Goal: Task Accomplishment & Management: Use online tool/utility

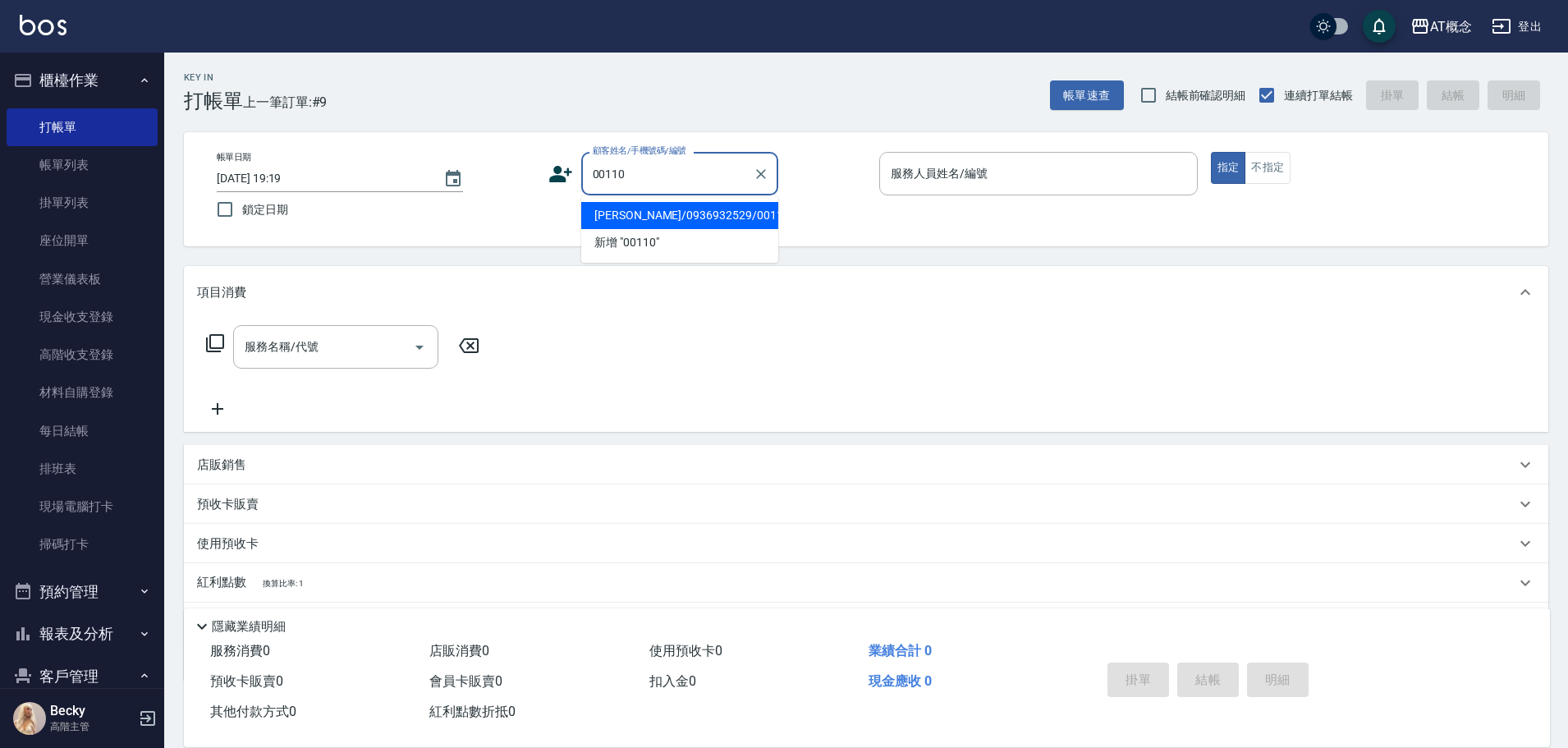
type input "[PERSON_NAME]/0936932529/00110"
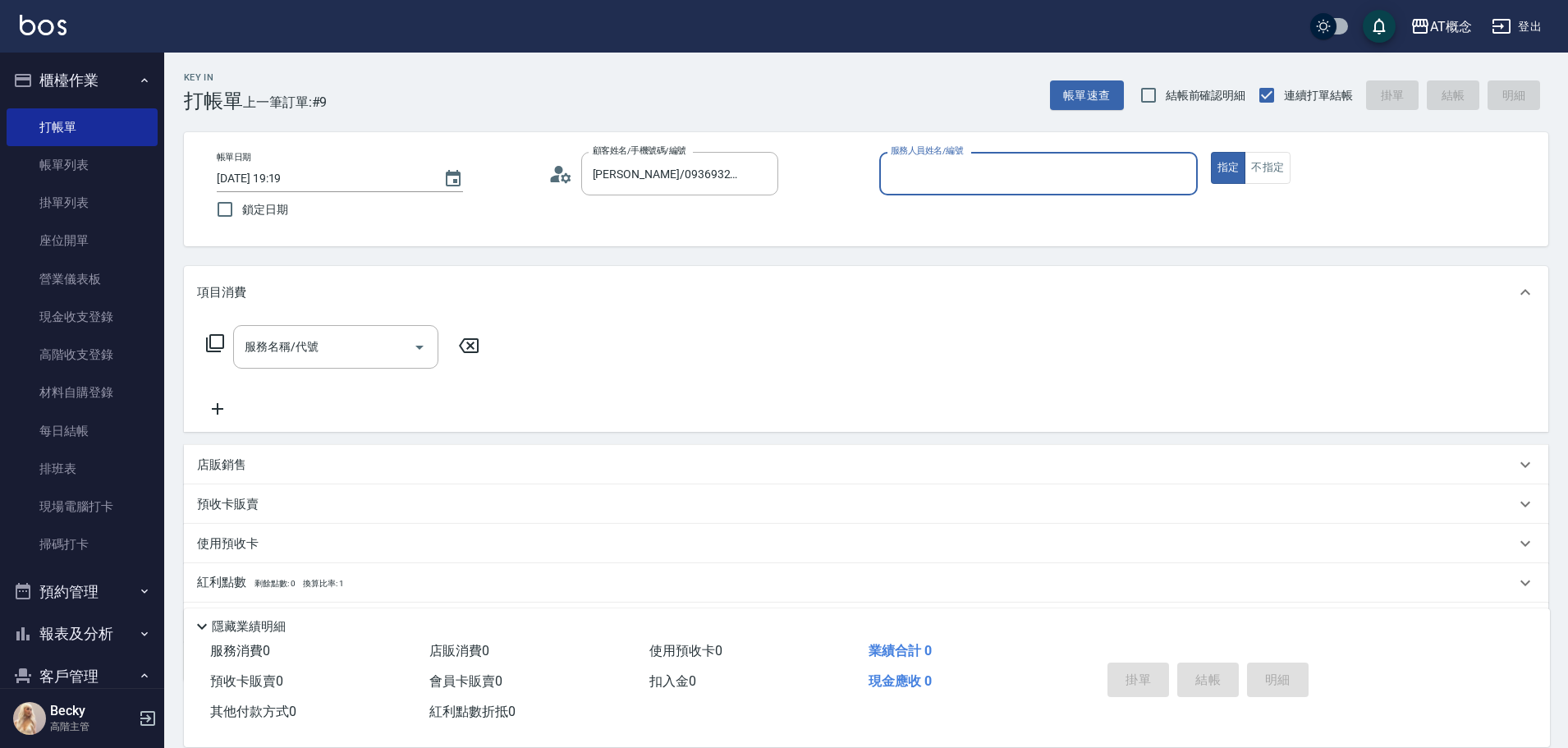
type input "Becky-13"
click at [1211, 152] on button "指定" at bounding box center [1229, 167] width 35 height 32
type button "true"
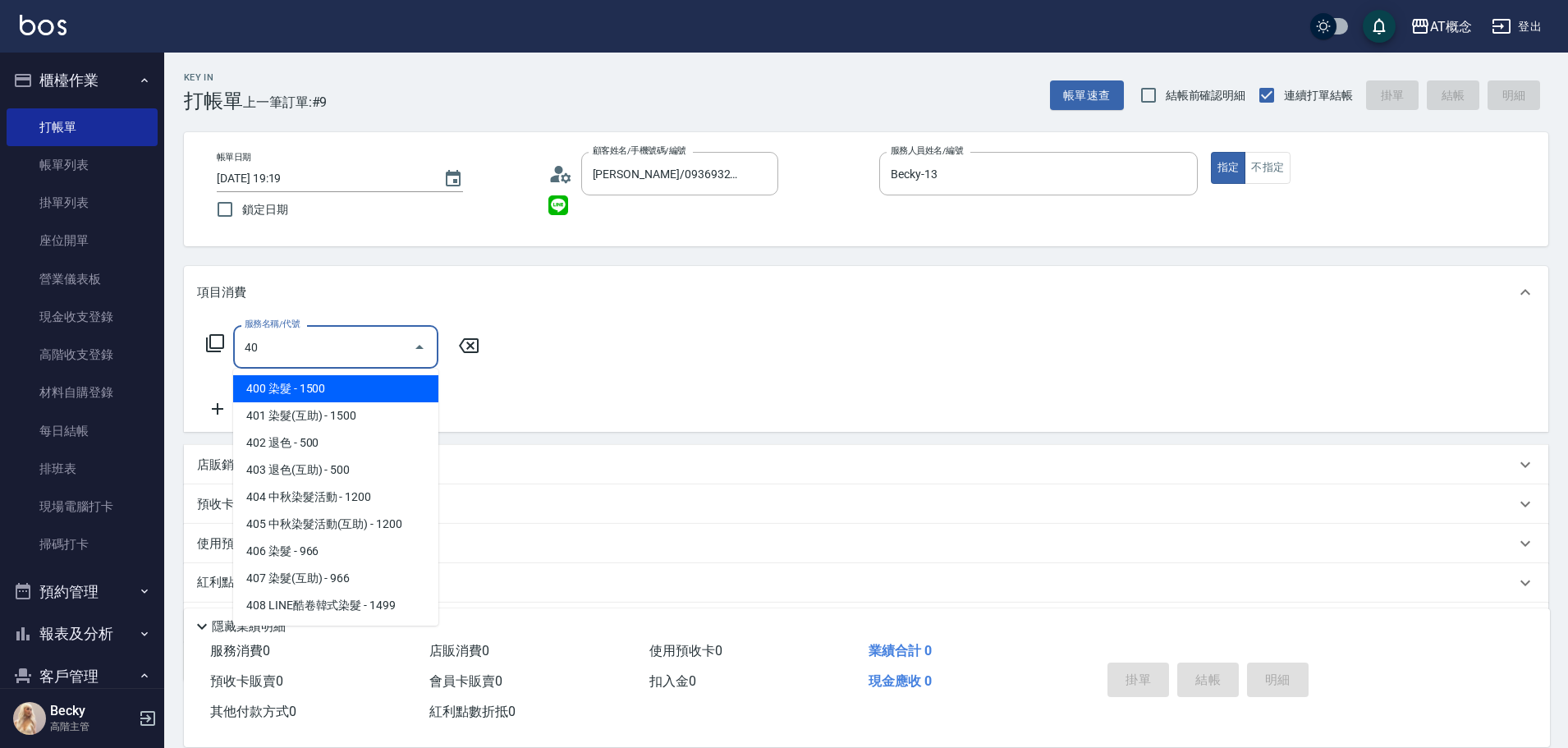
type input "401"
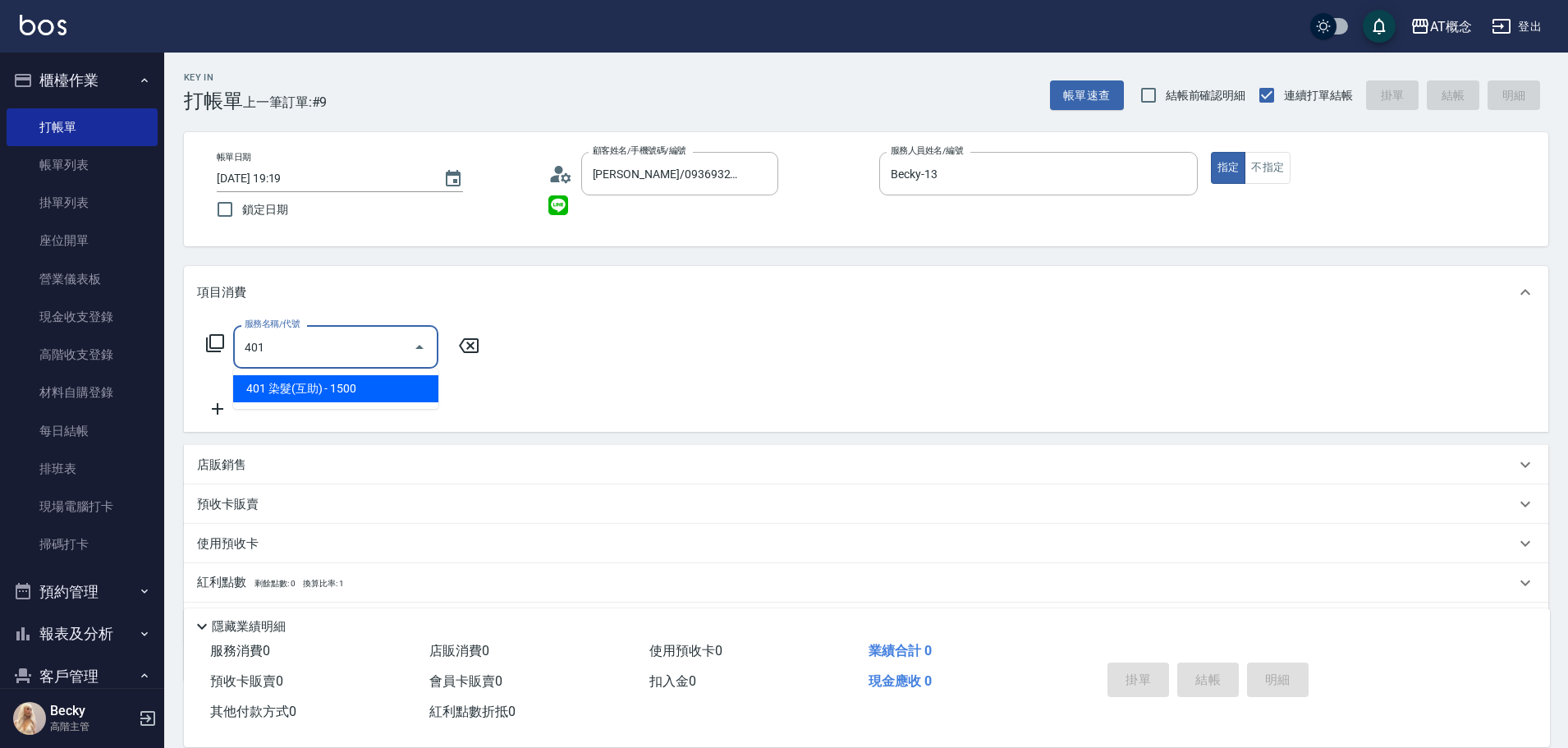
type input "150"
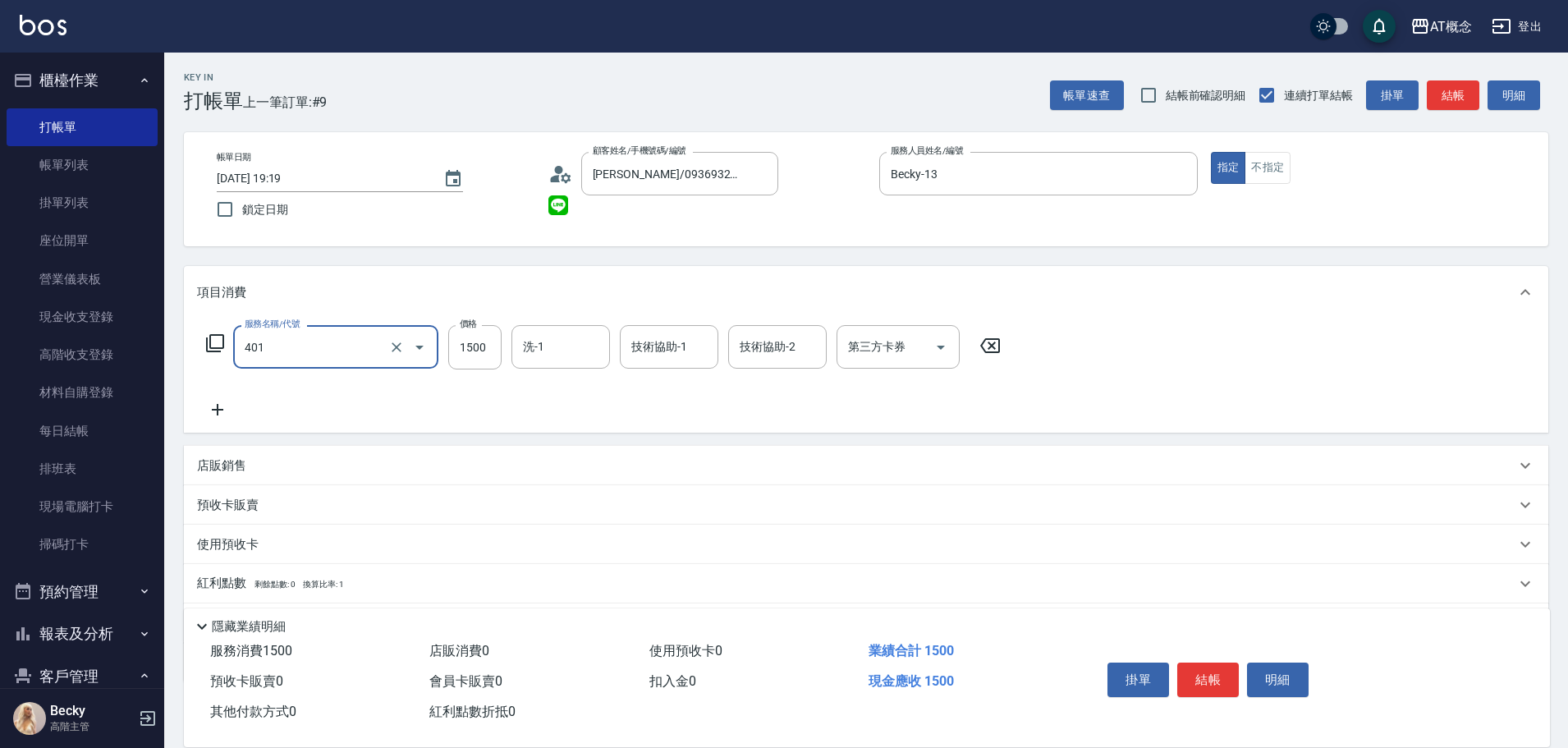
type input "401 染髮(互助)(401)"
type input "0"
type input "20"
type input "200"
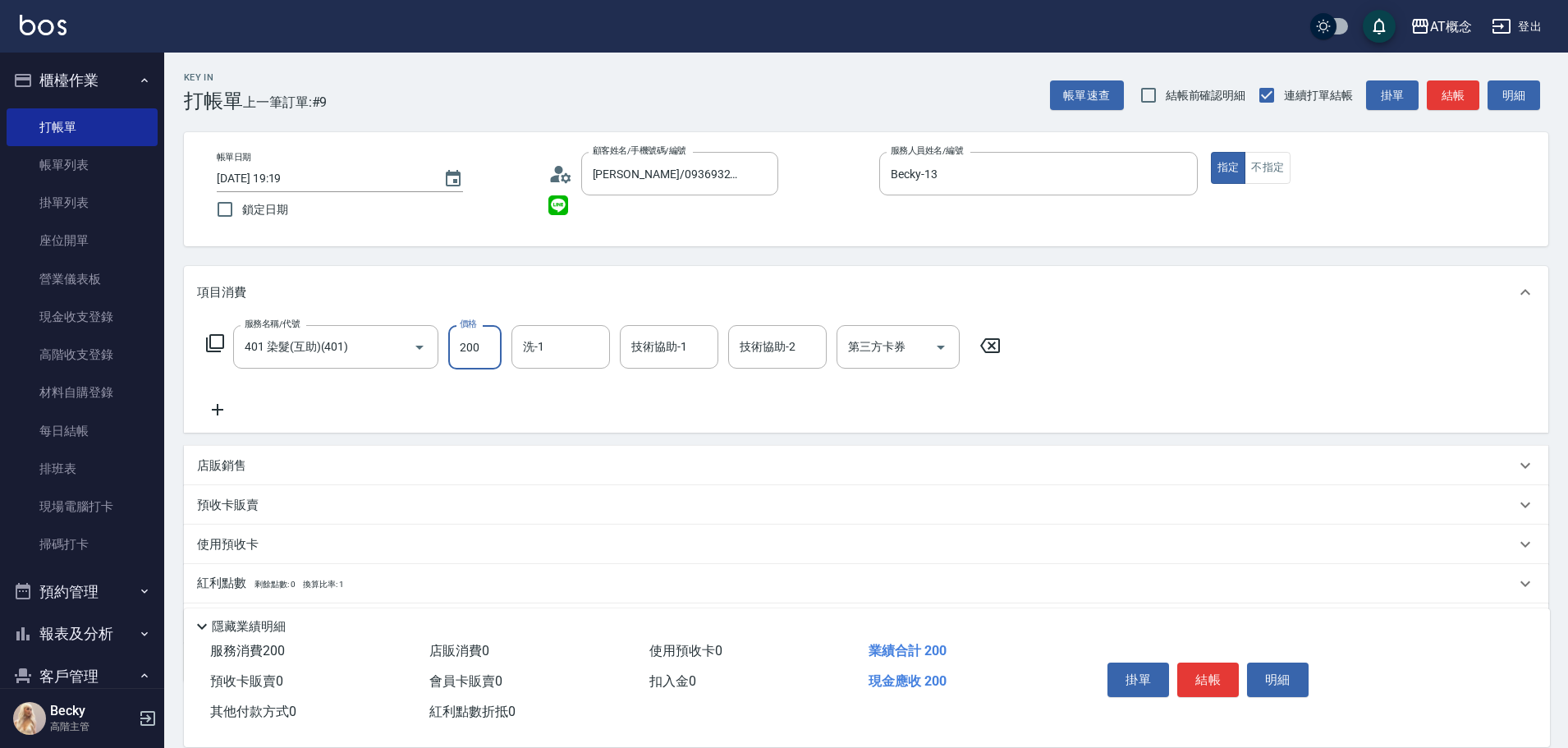
type input "200"
type input "2000"
type input "小不-29"
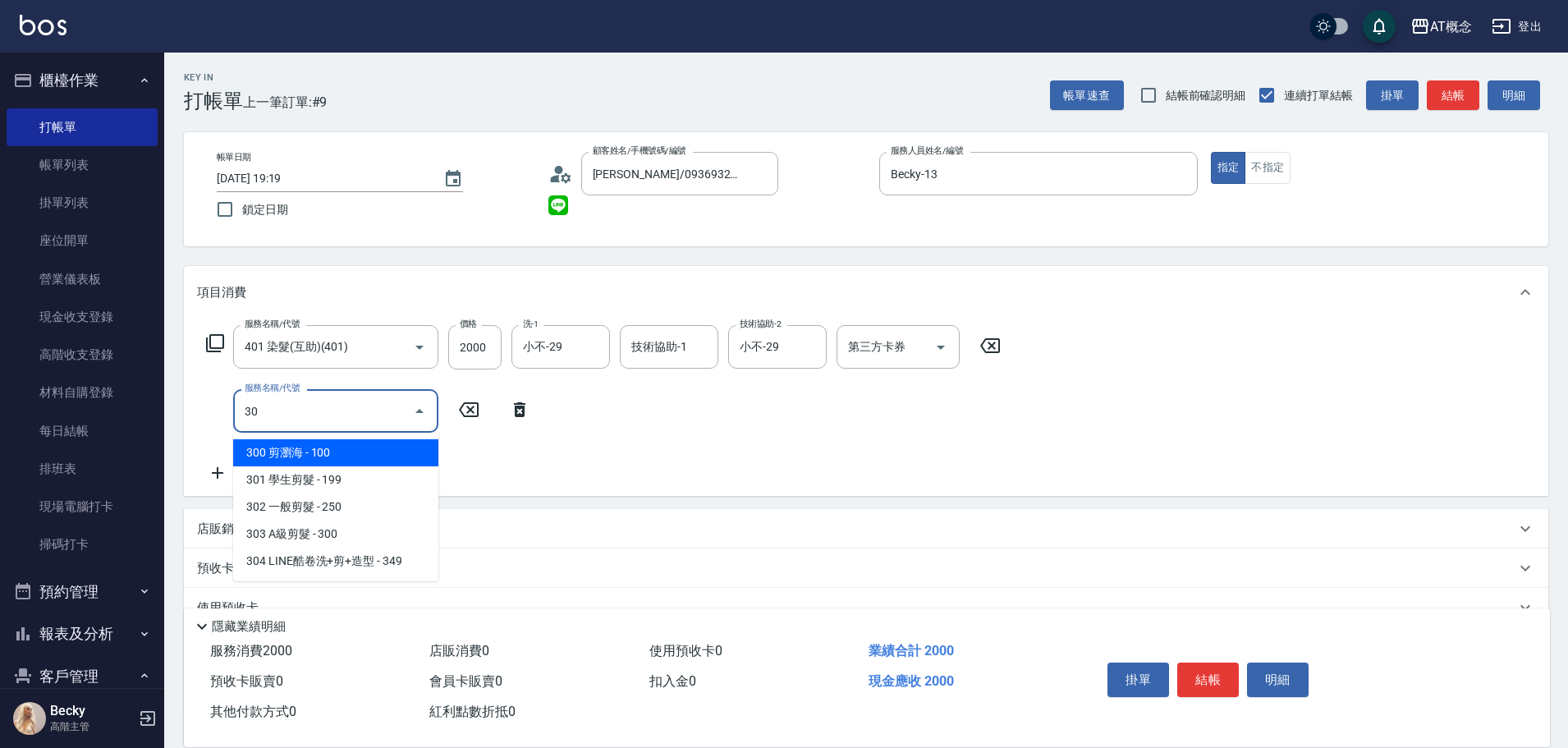
type input "303"
type input "230"
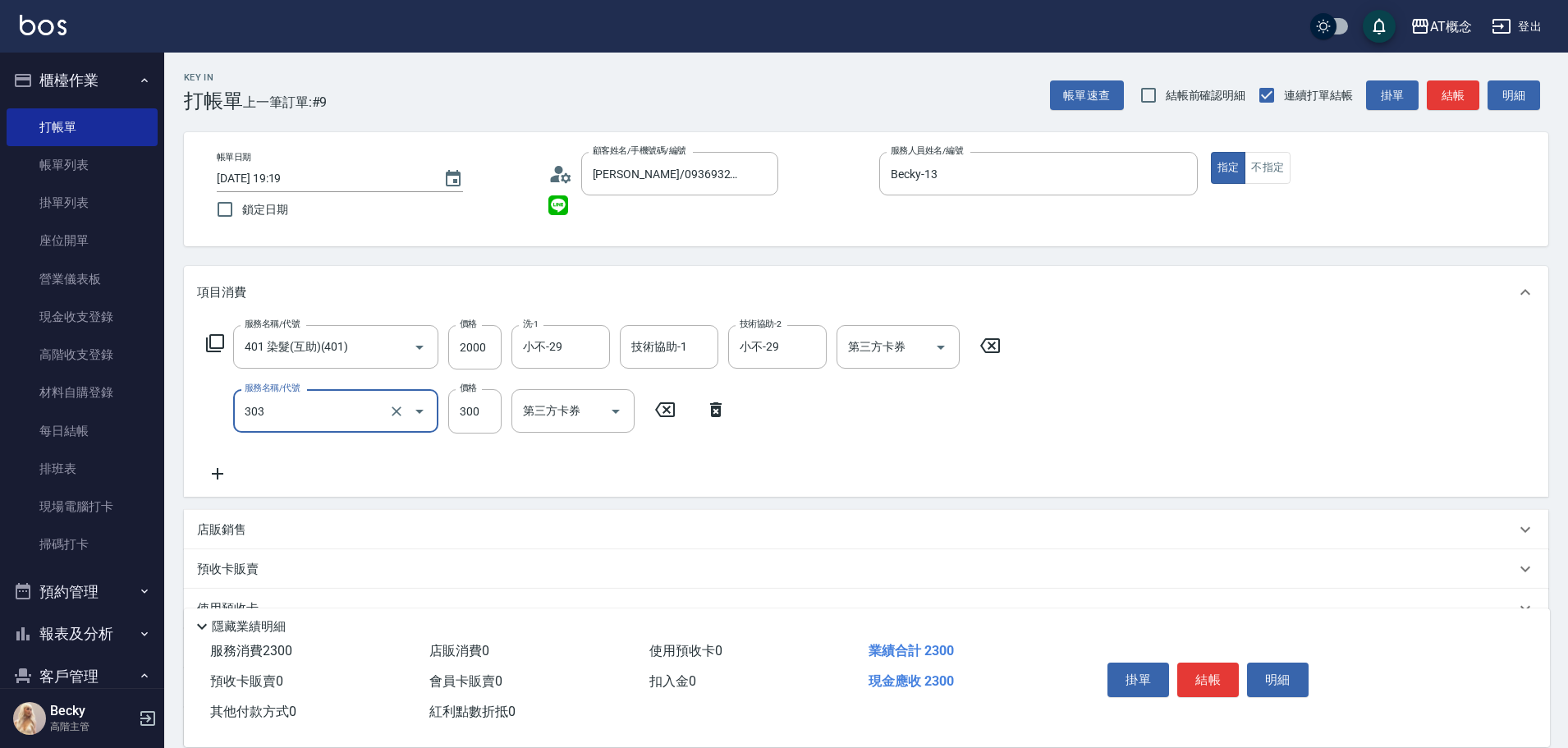
type input "303 A級剪髮(303)"
type input "4"
type input "200"
type input "40"
type input "240"
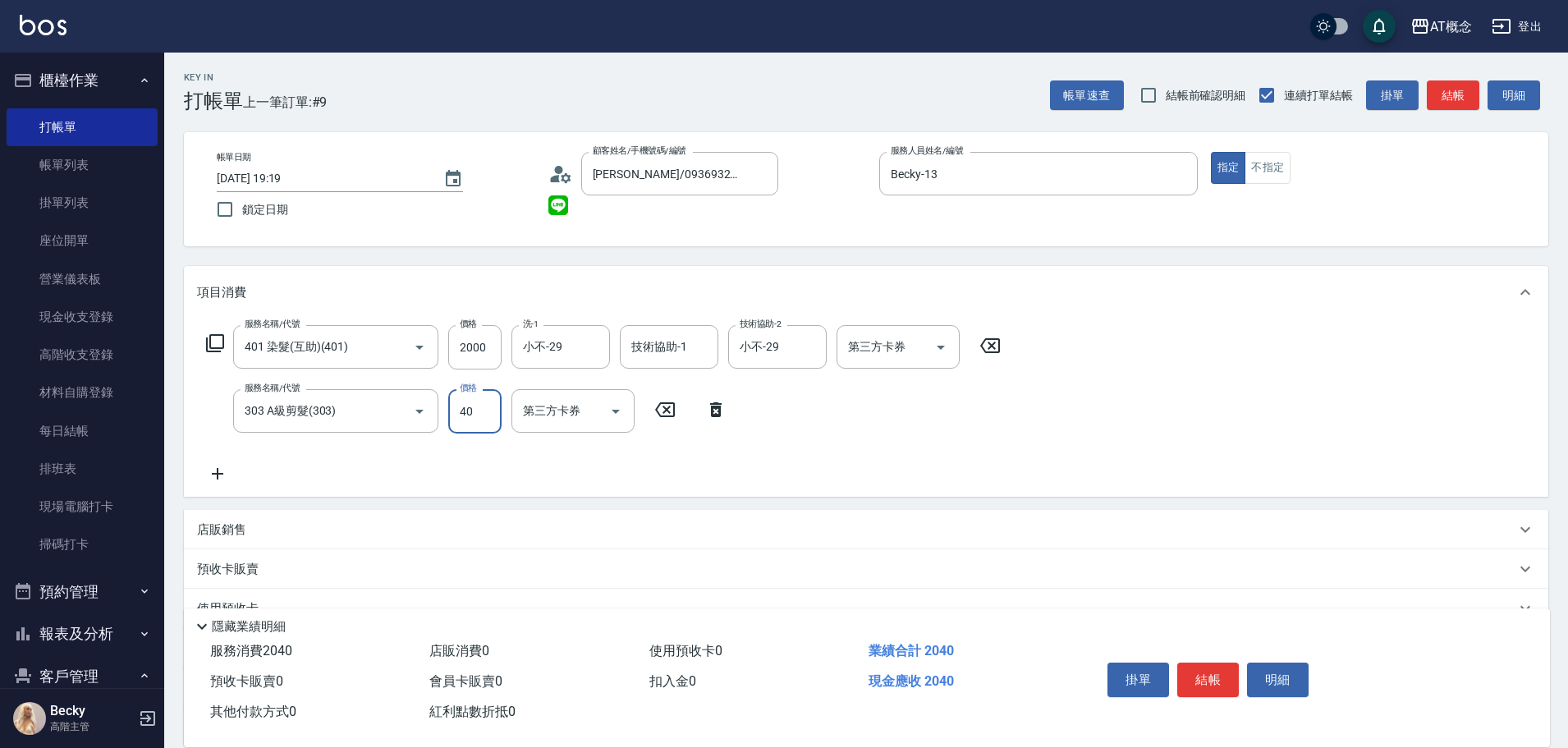
type input "400"
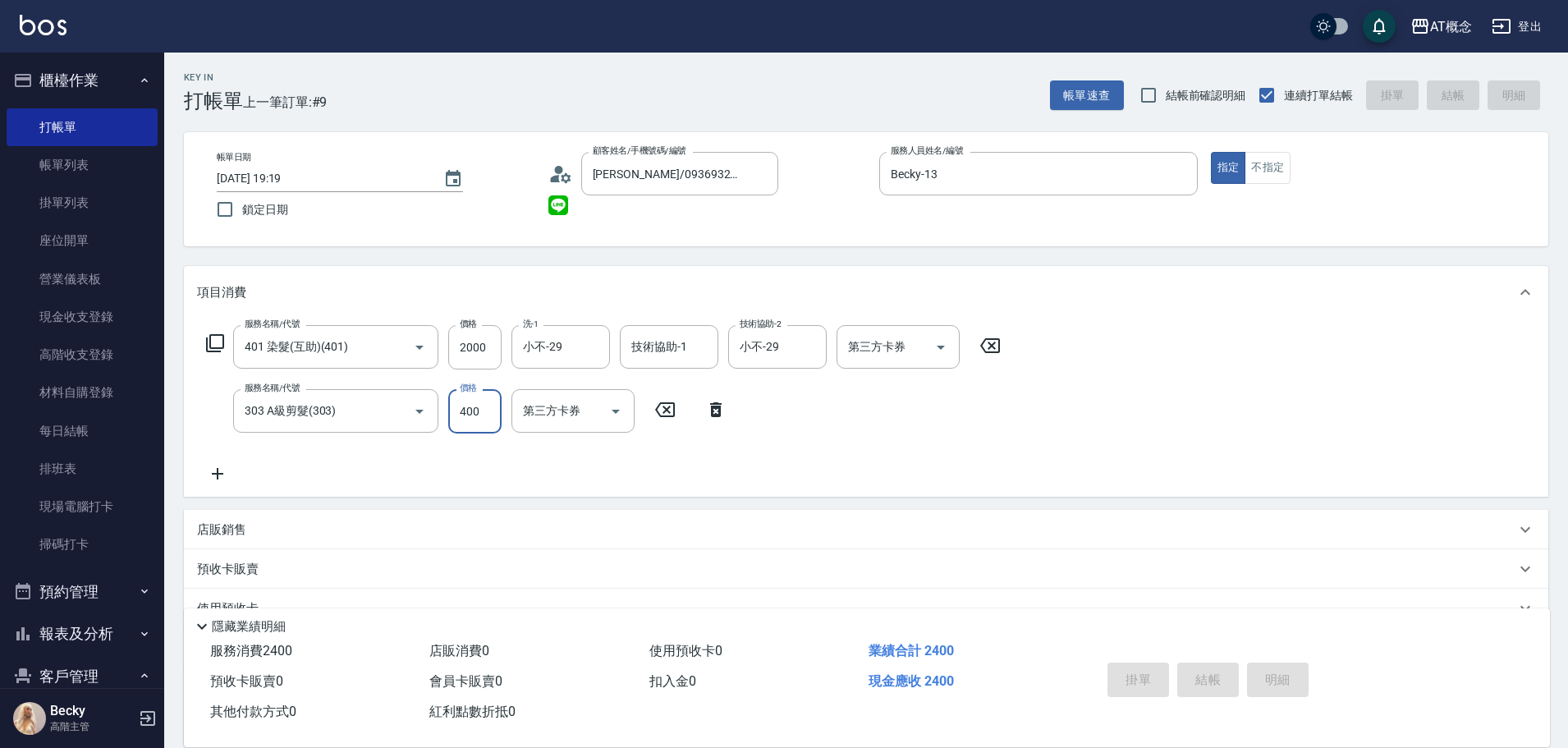
type input "[DATE] 19:53"
type input "0"
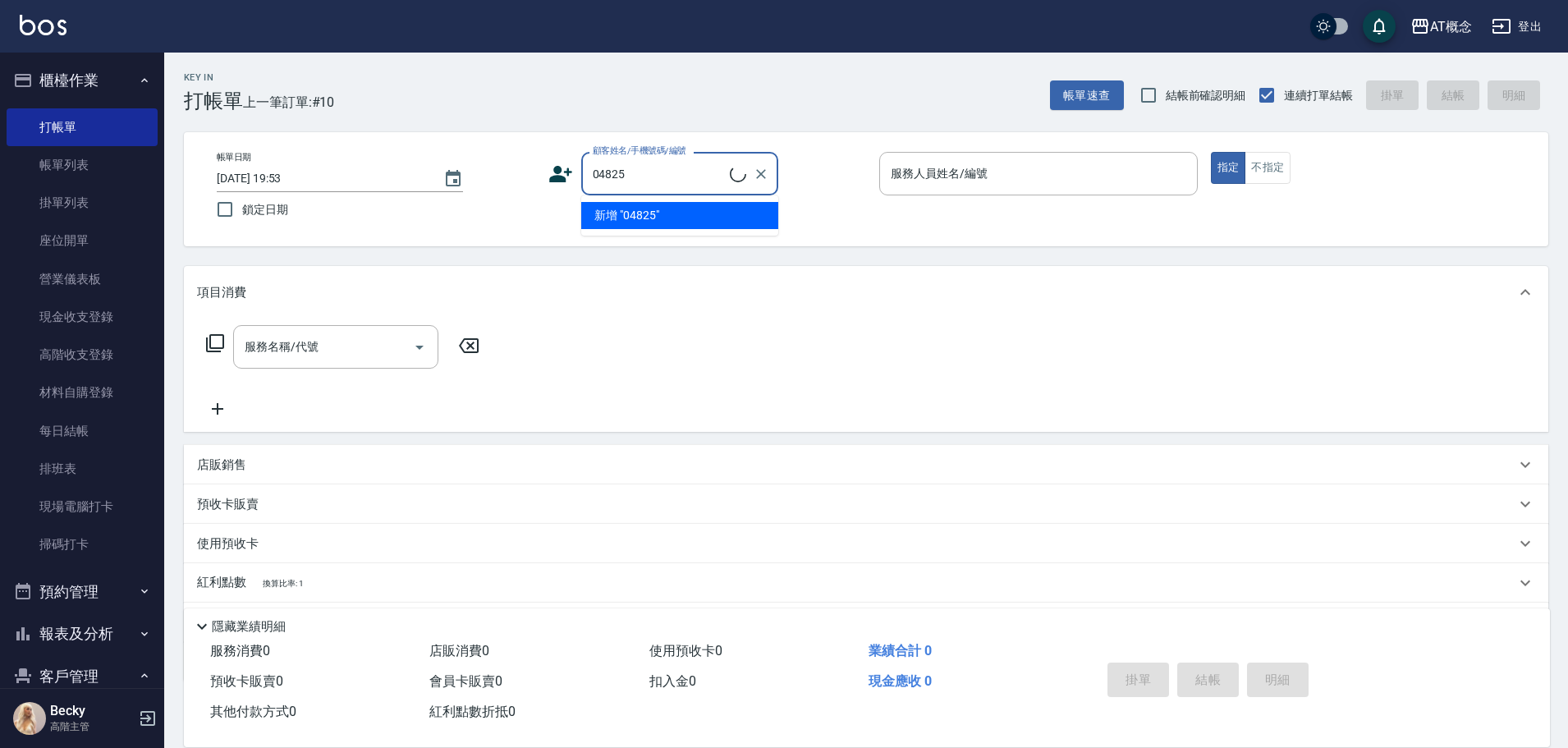
type input "[PERSON_NAME]/0928582022/04825"
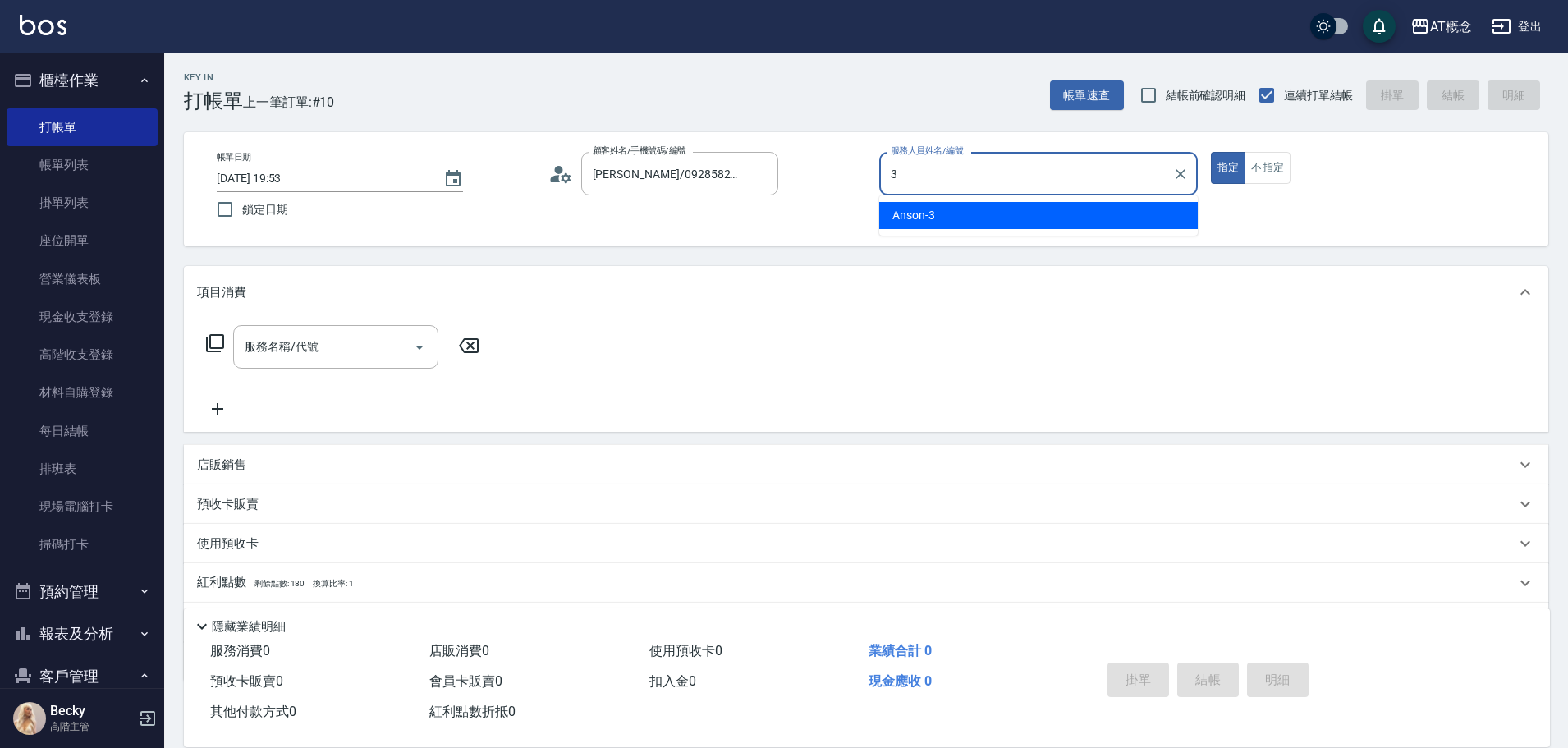
type input "Anson-3"
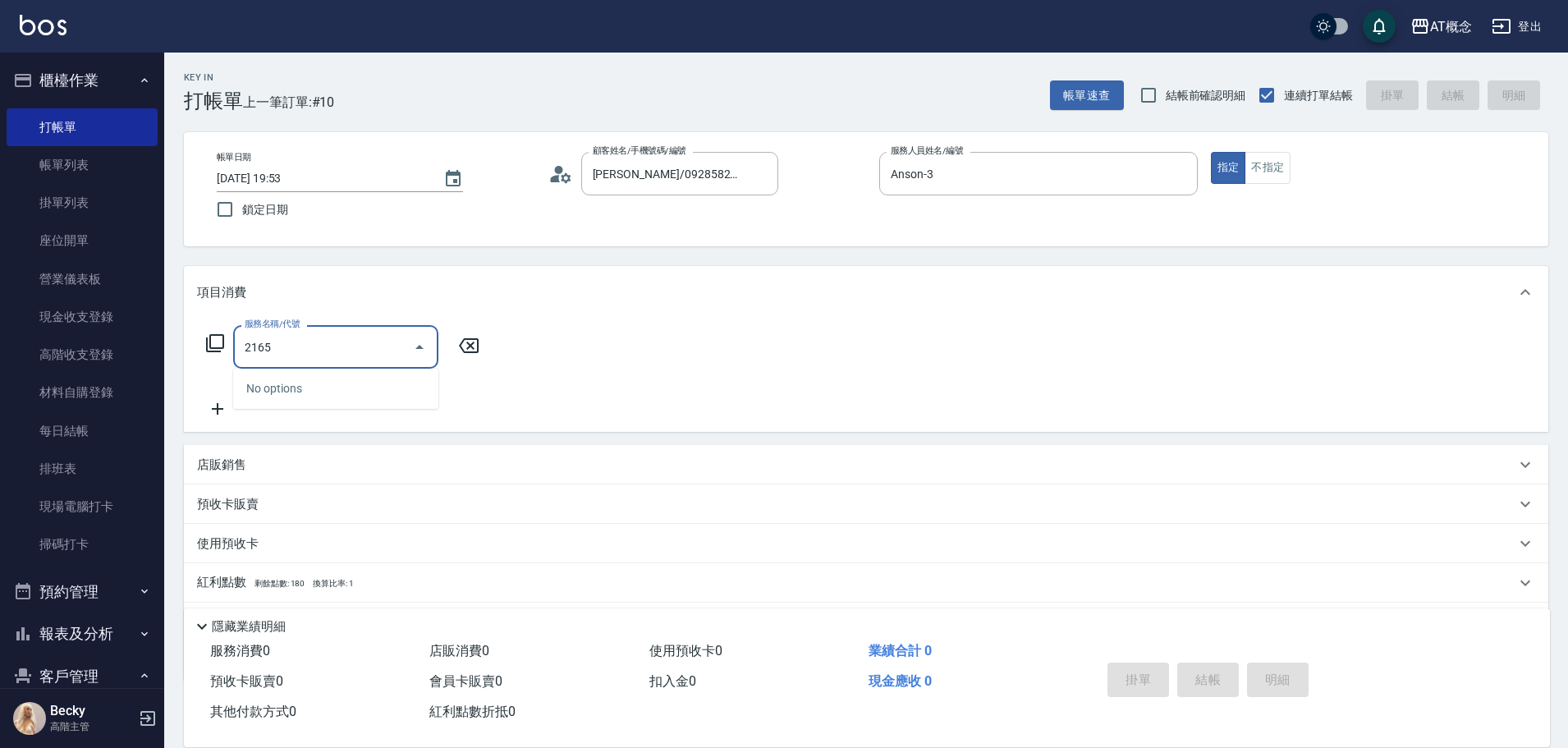
type input "216"
type input "180"
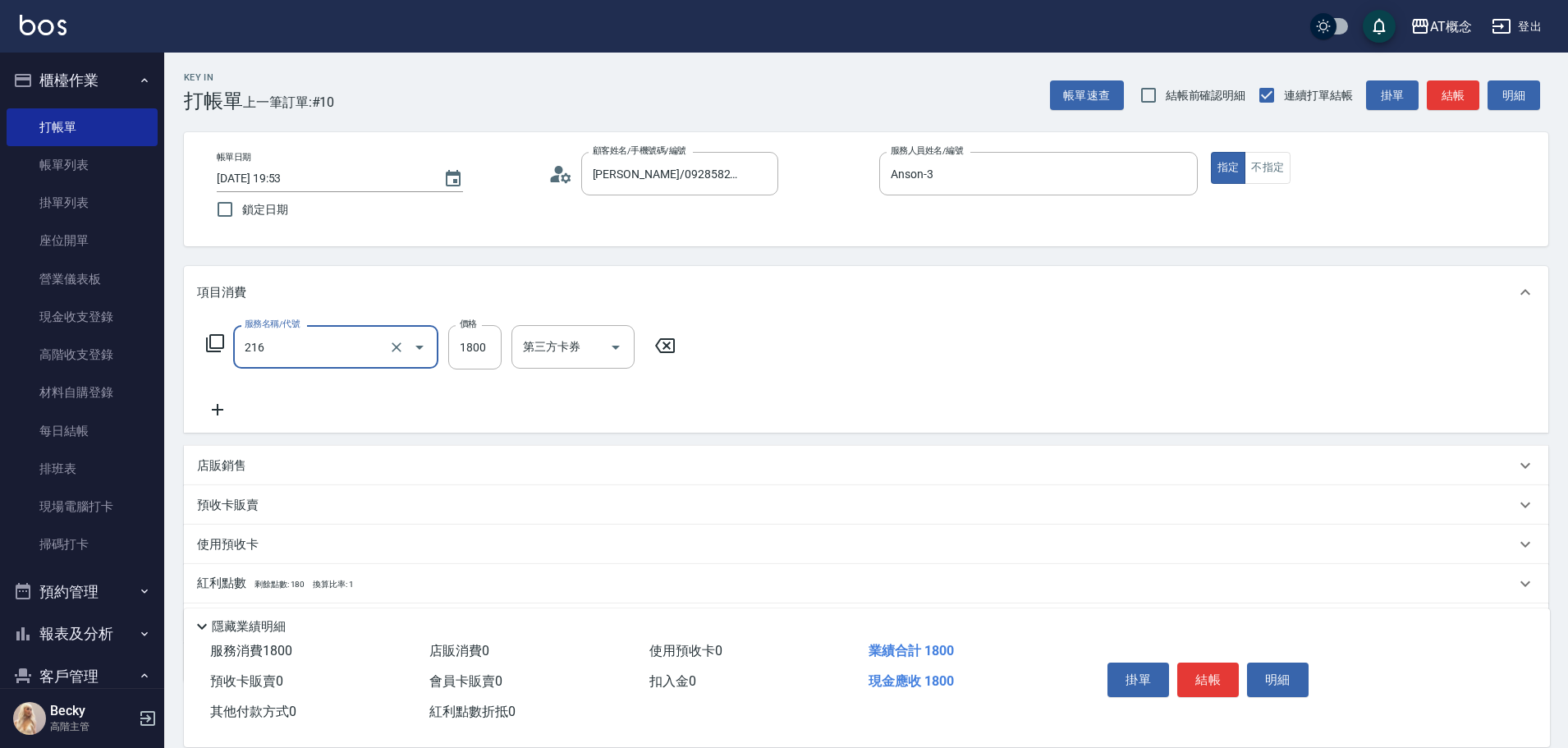
type input "216 冷燙(216)"
type input "0"
type input "20"
type input "200"
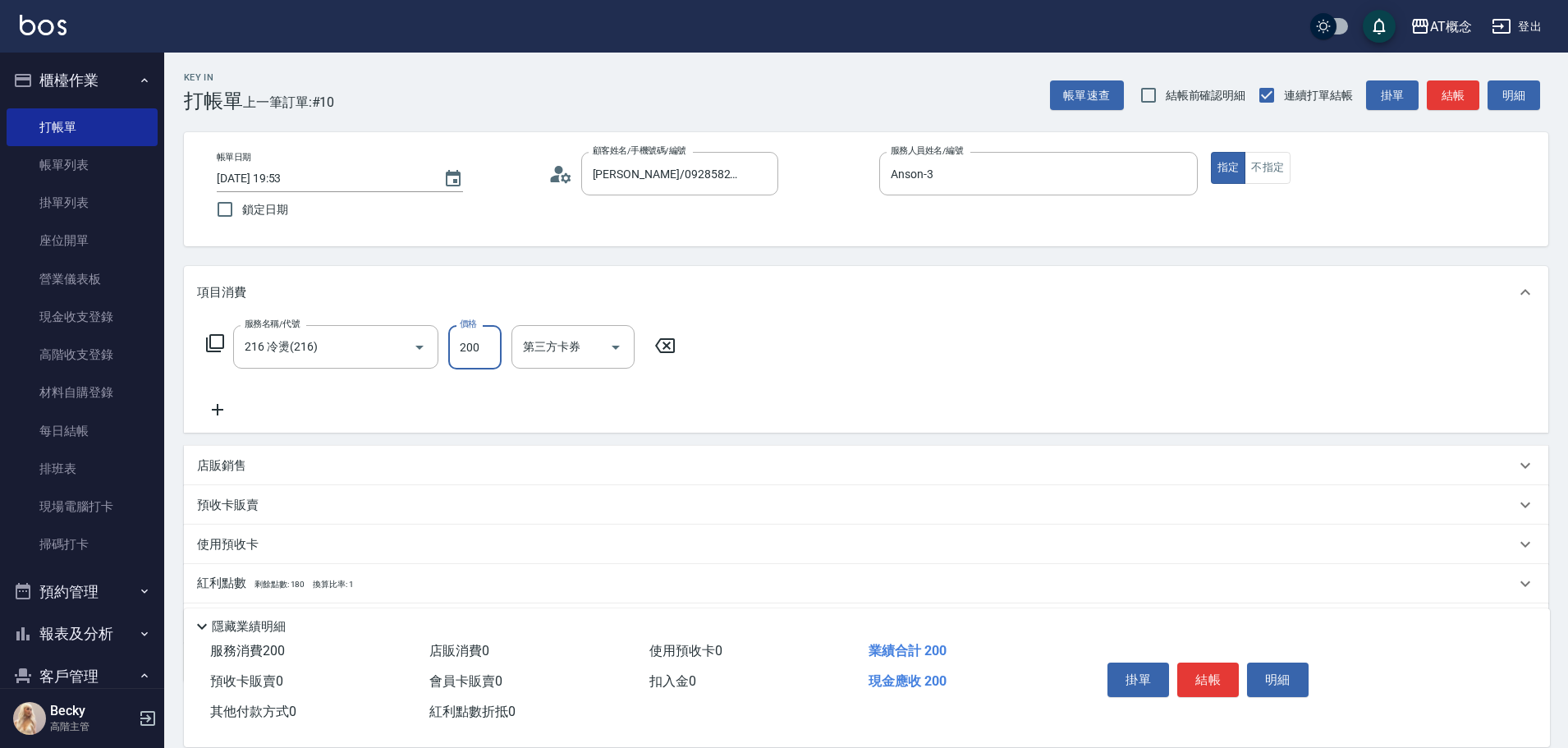
type input "200"
type input "2000"
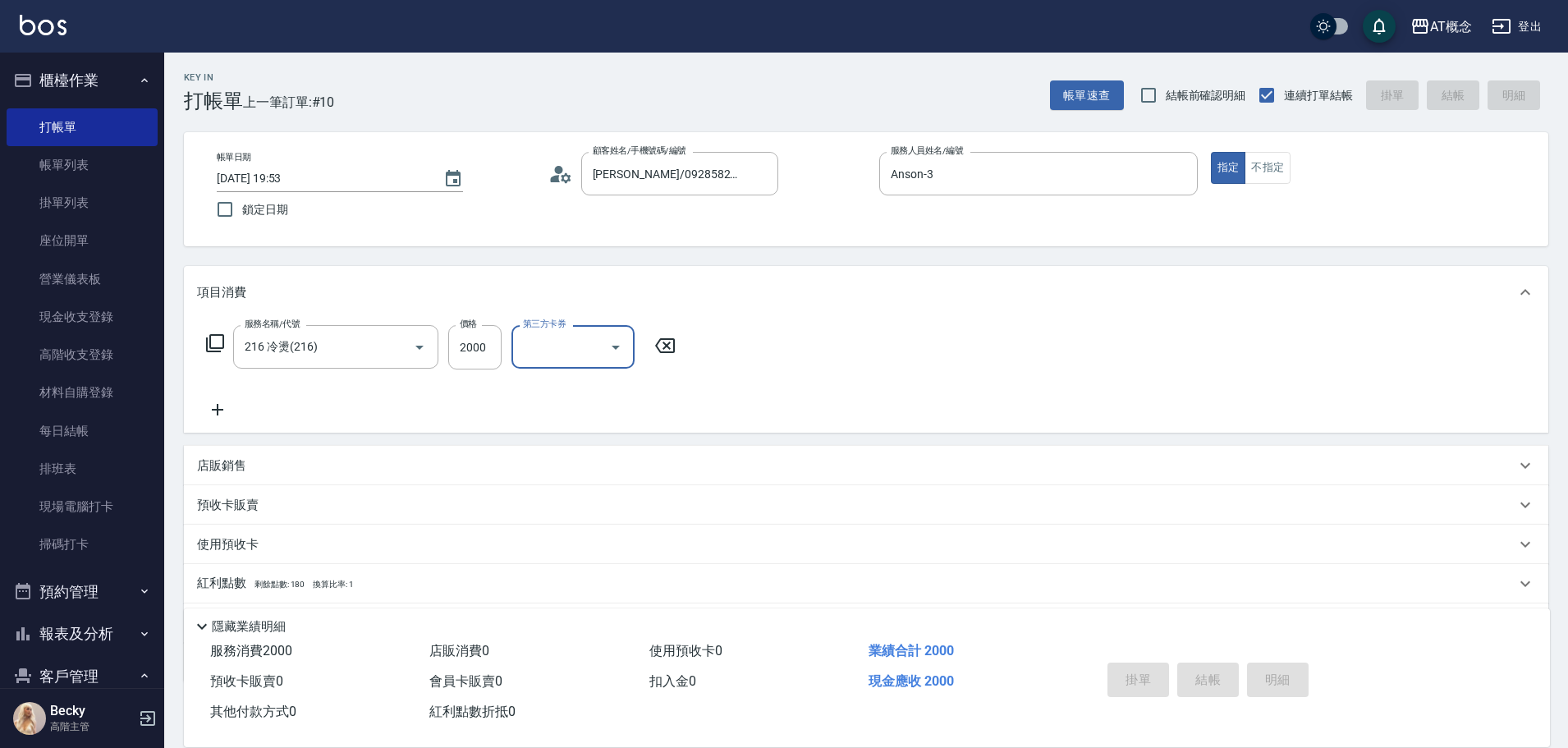
type input "[DATE] 19:54"
type input "0"
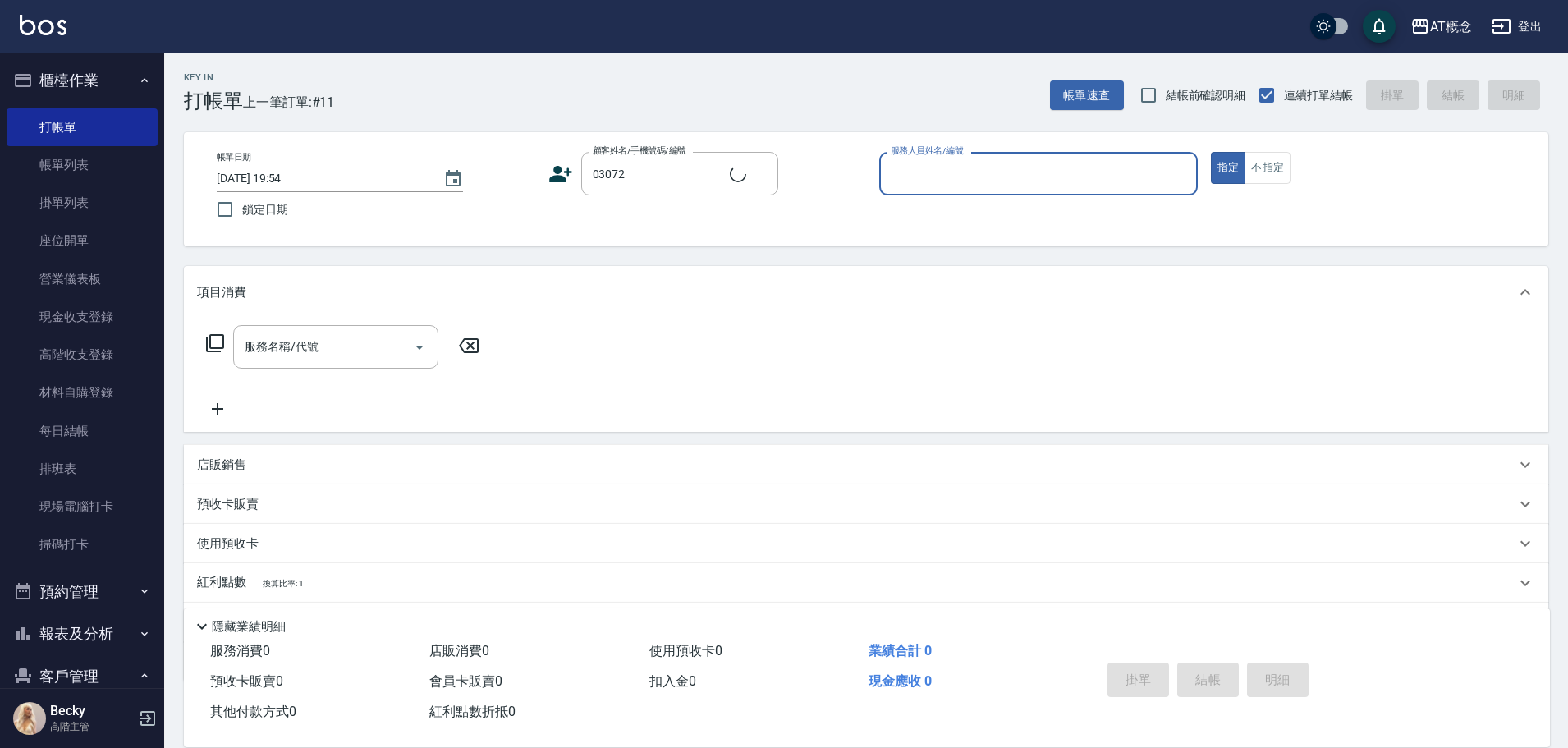
type input "[PERSON_NAME]呈/0912207505/03072"
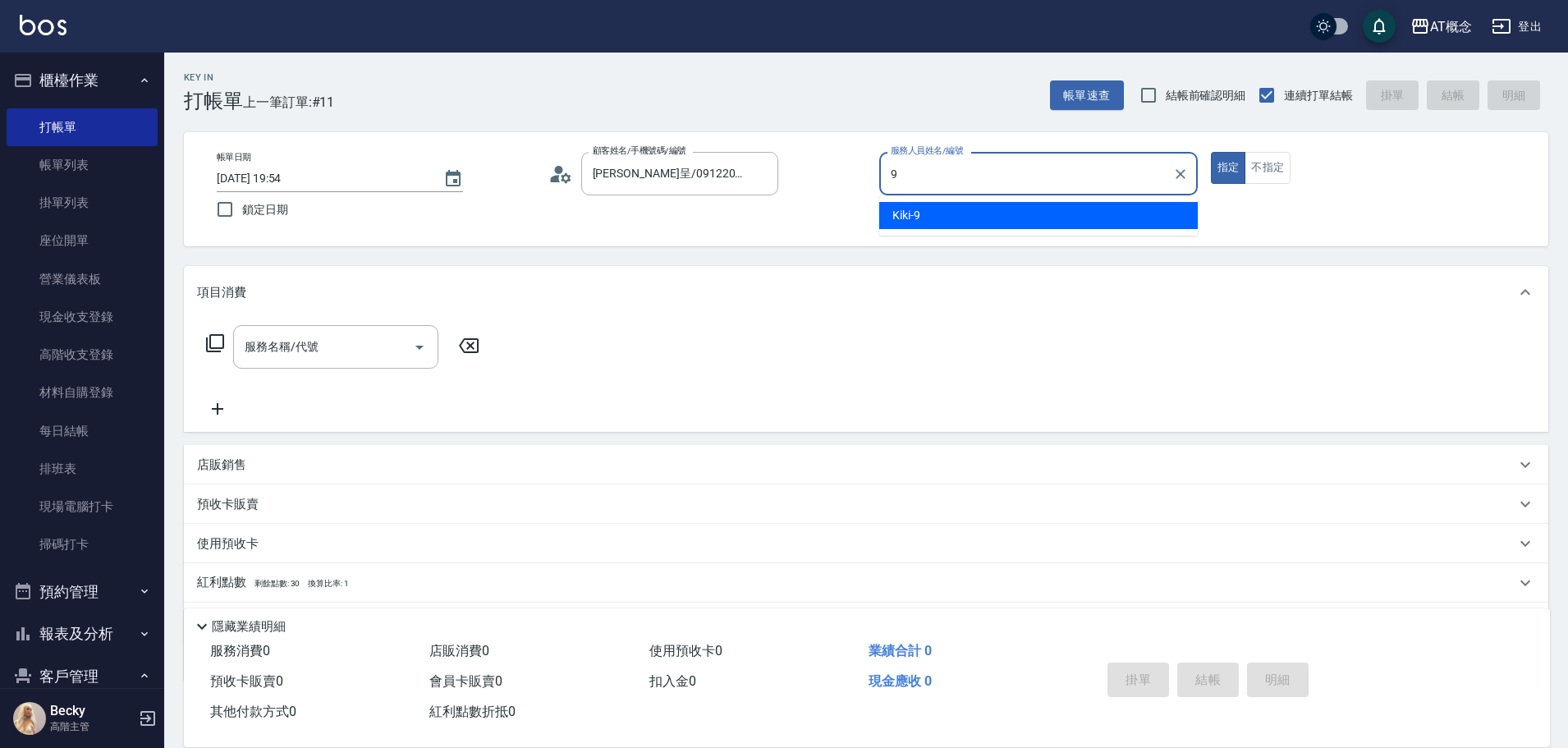
type input "Kiki-9"
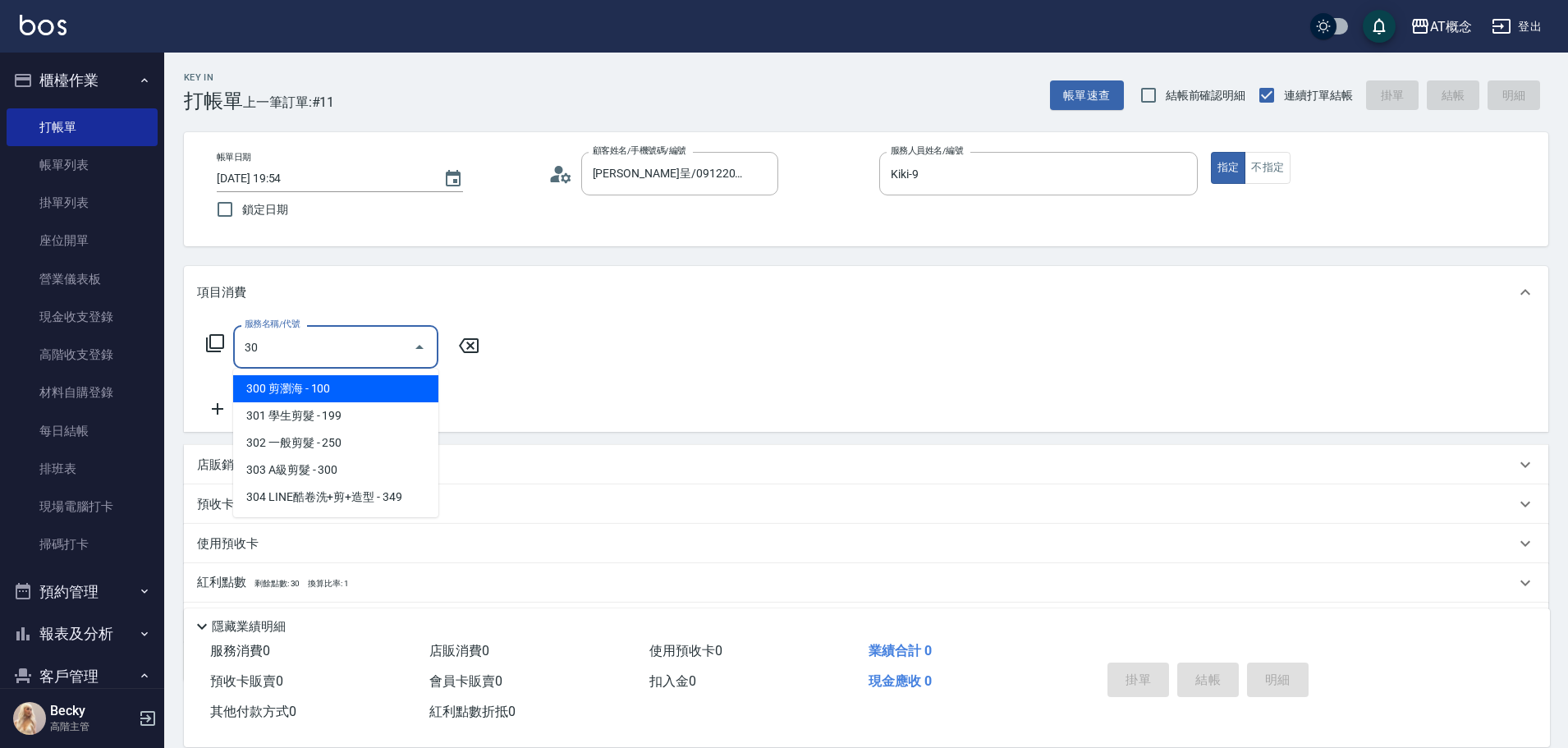
type input "303"
type input "30"
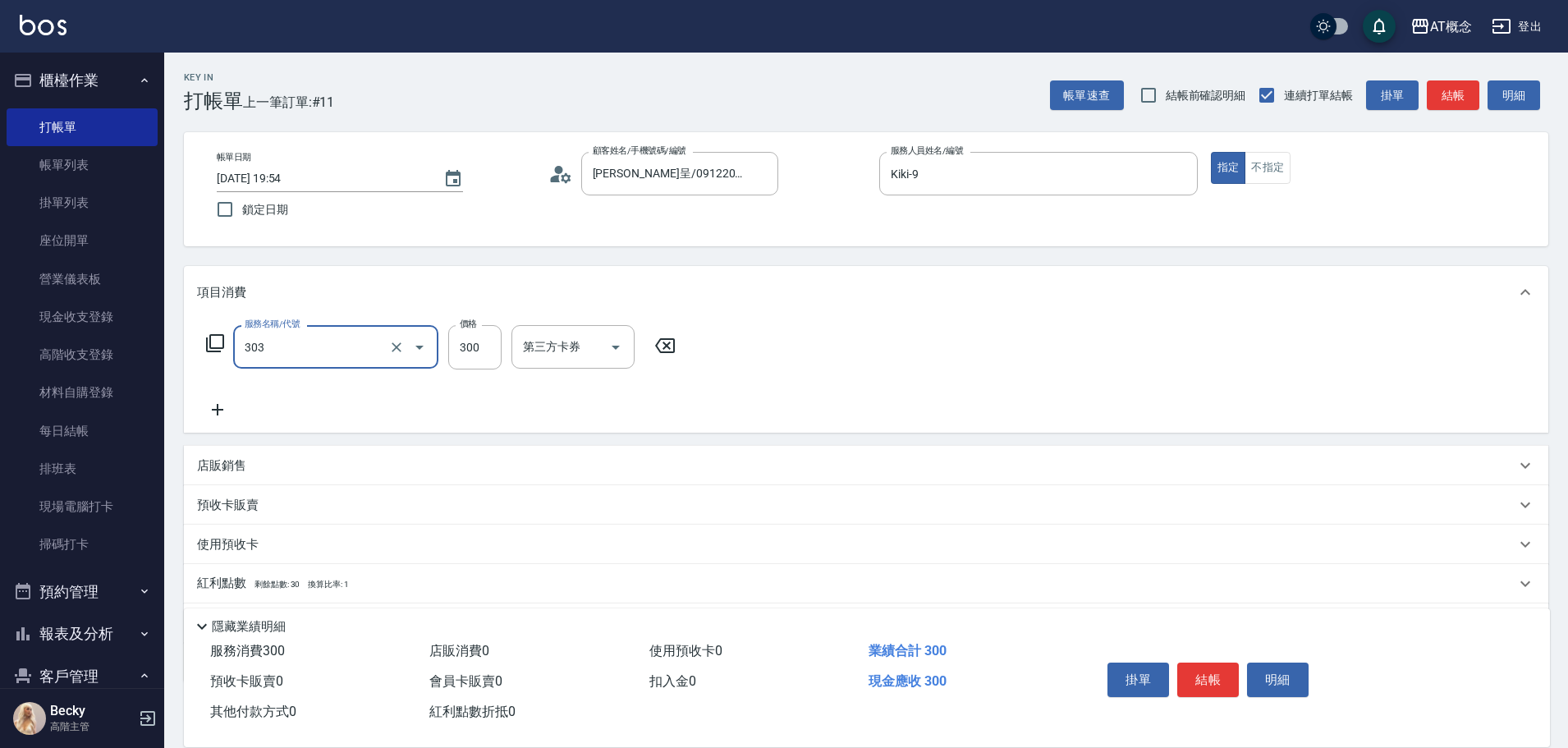
type input "303 A級剪髮(303)"
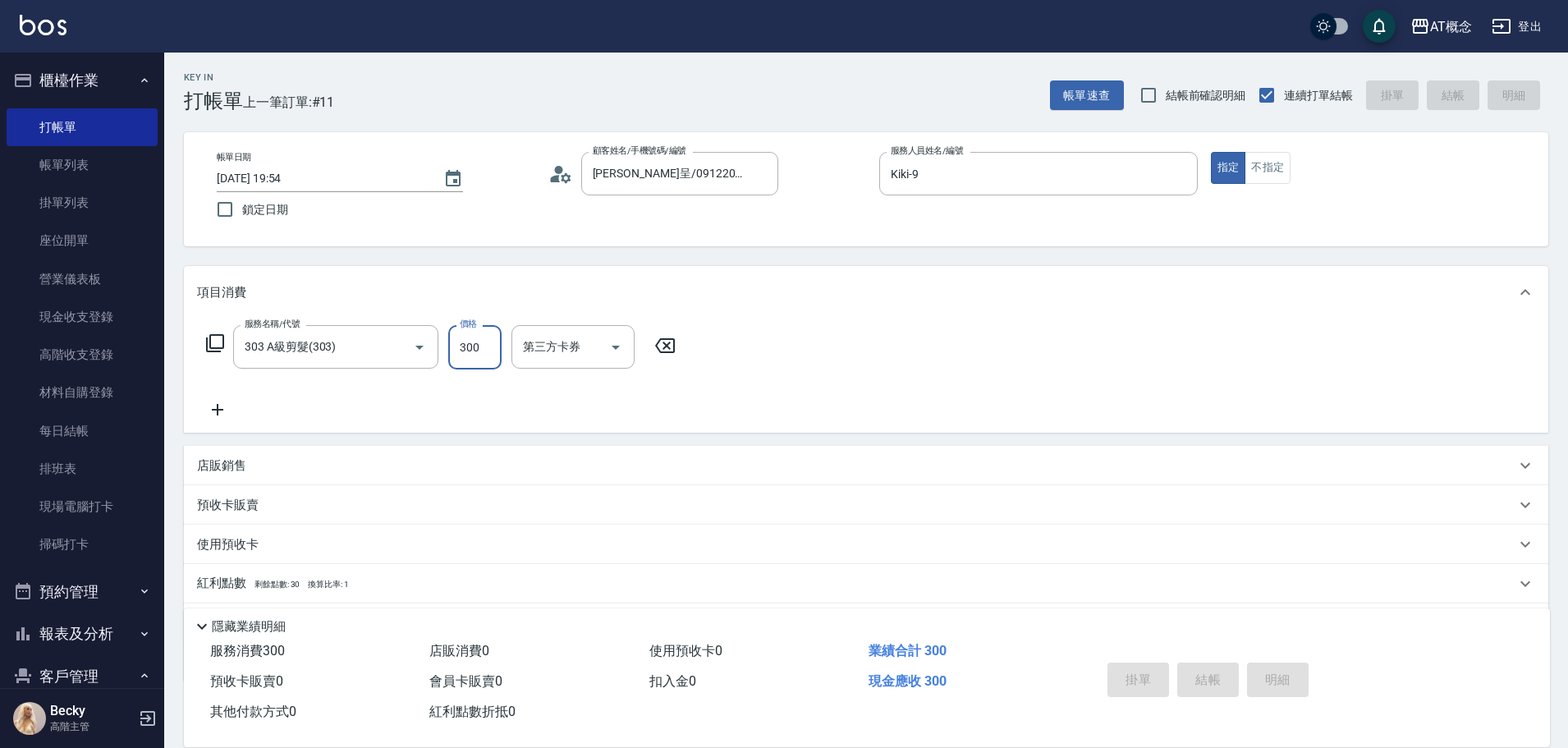
type input "0"
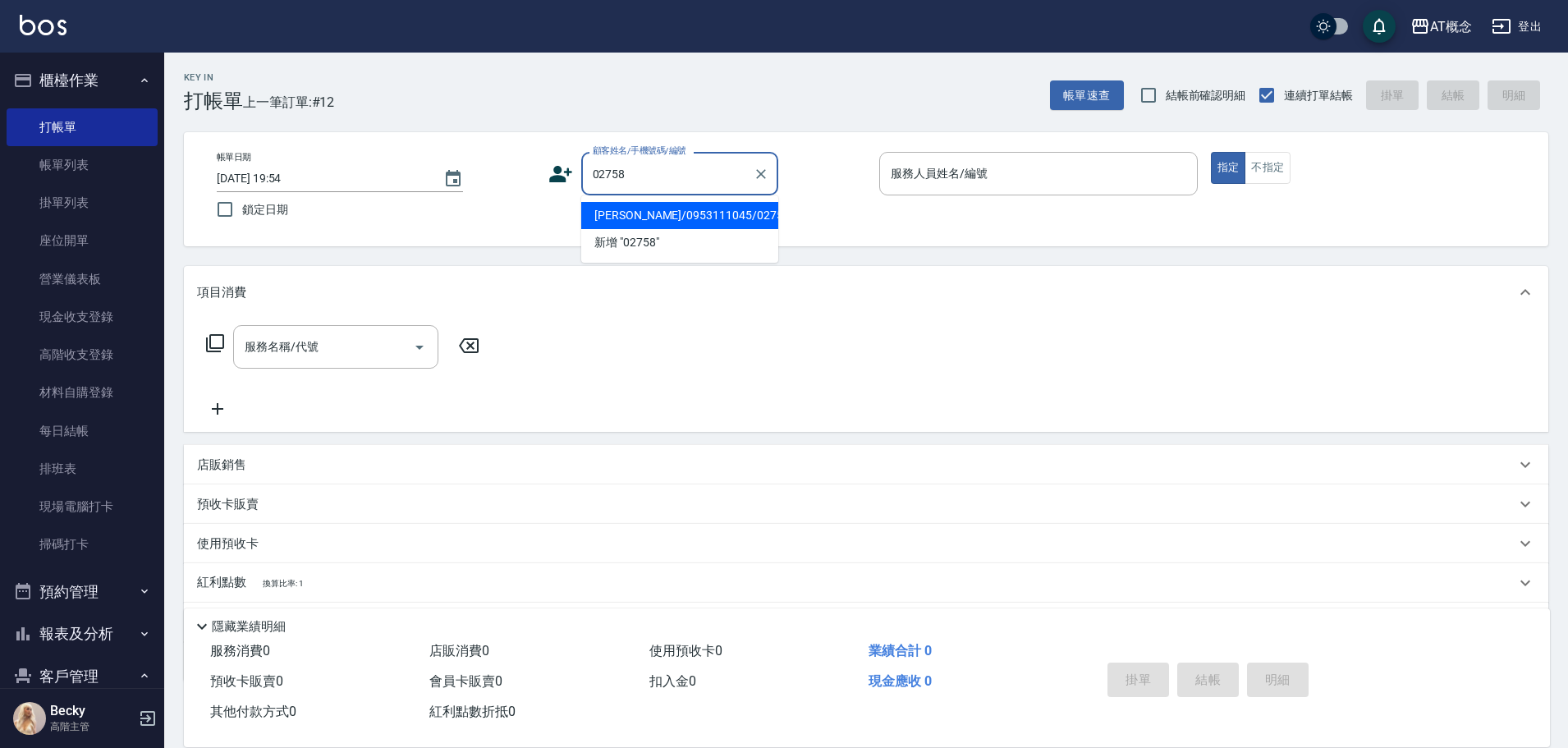
type input "[PERSON_NAME]/0953111045/02758"
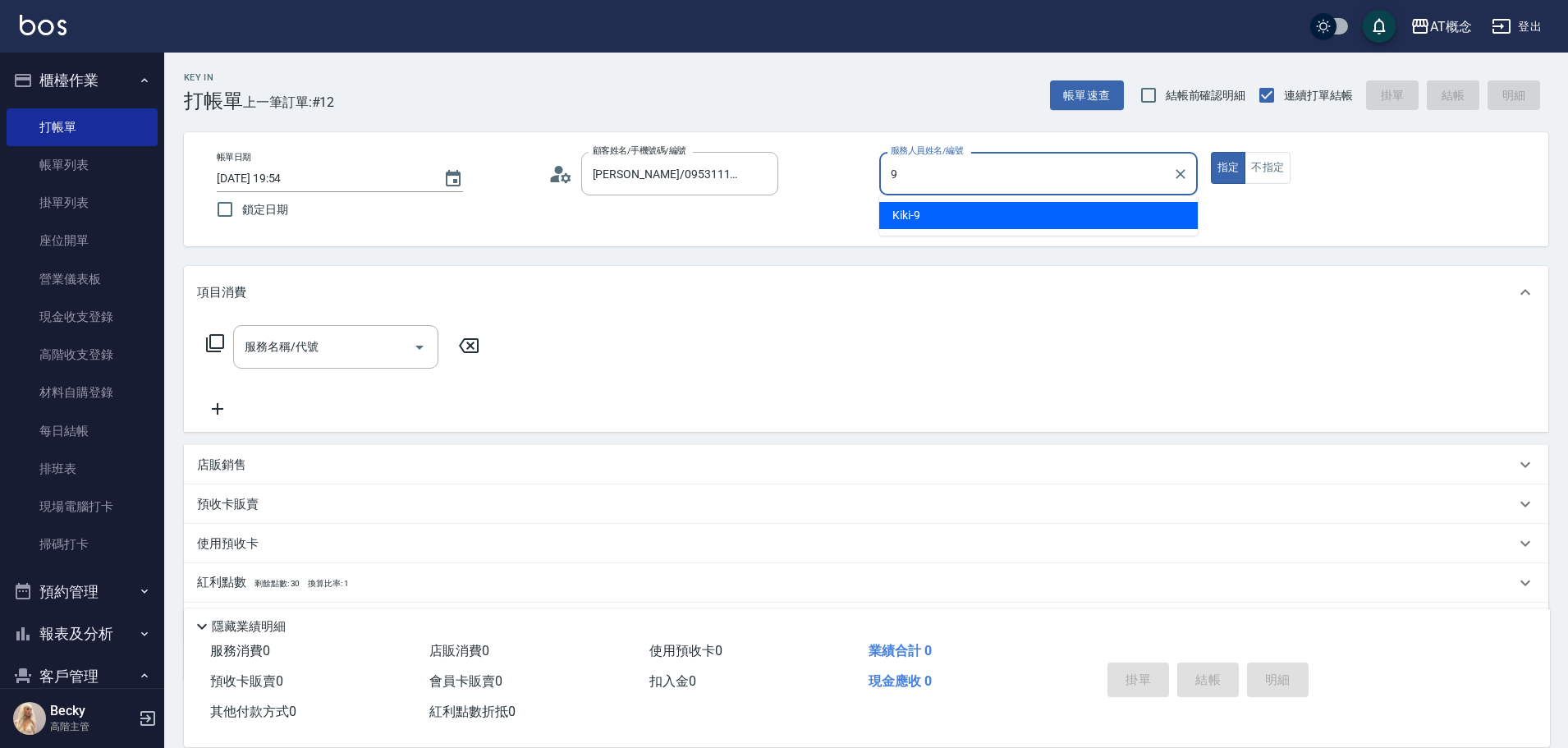
type input "Kiki-9"
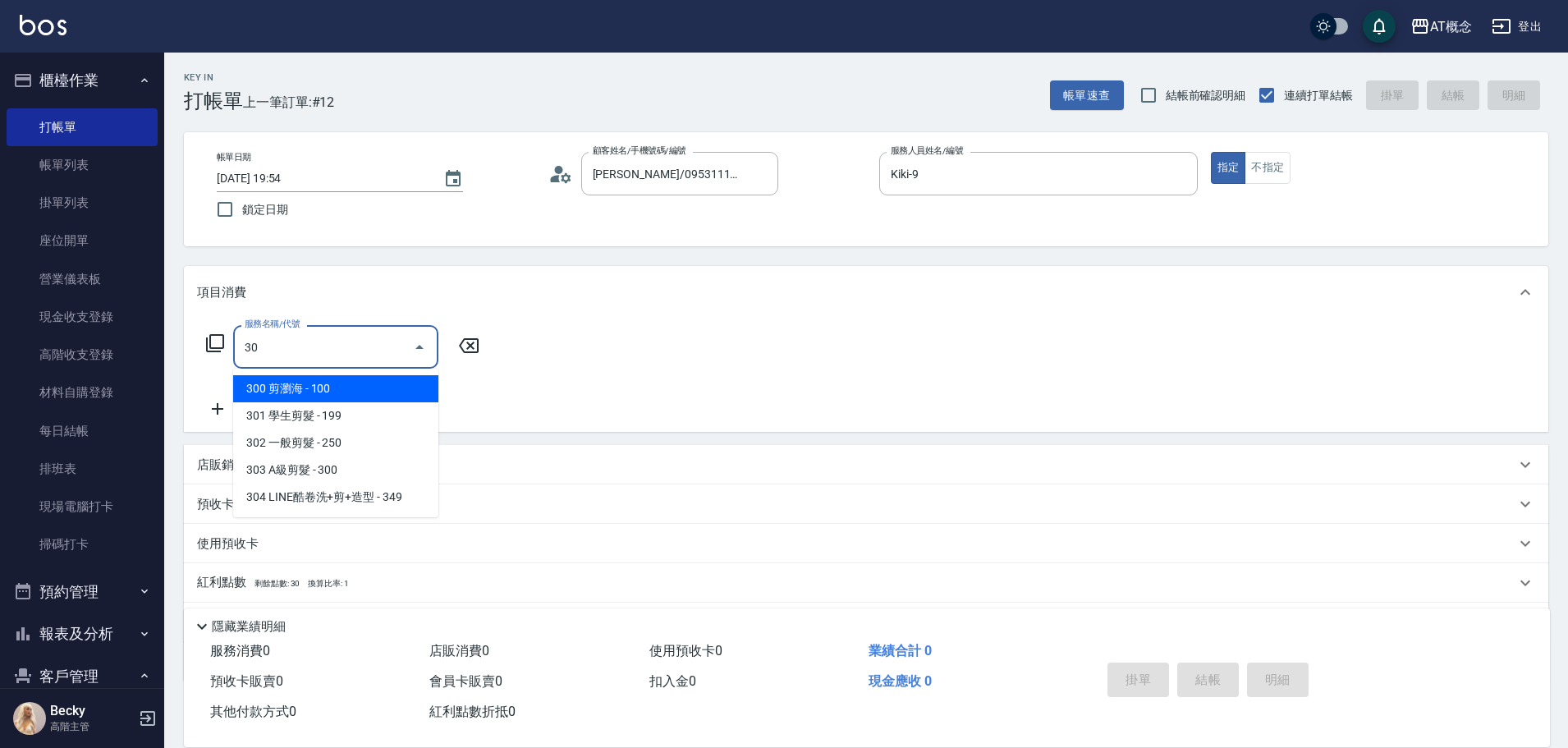
type input "303"
type input "30"
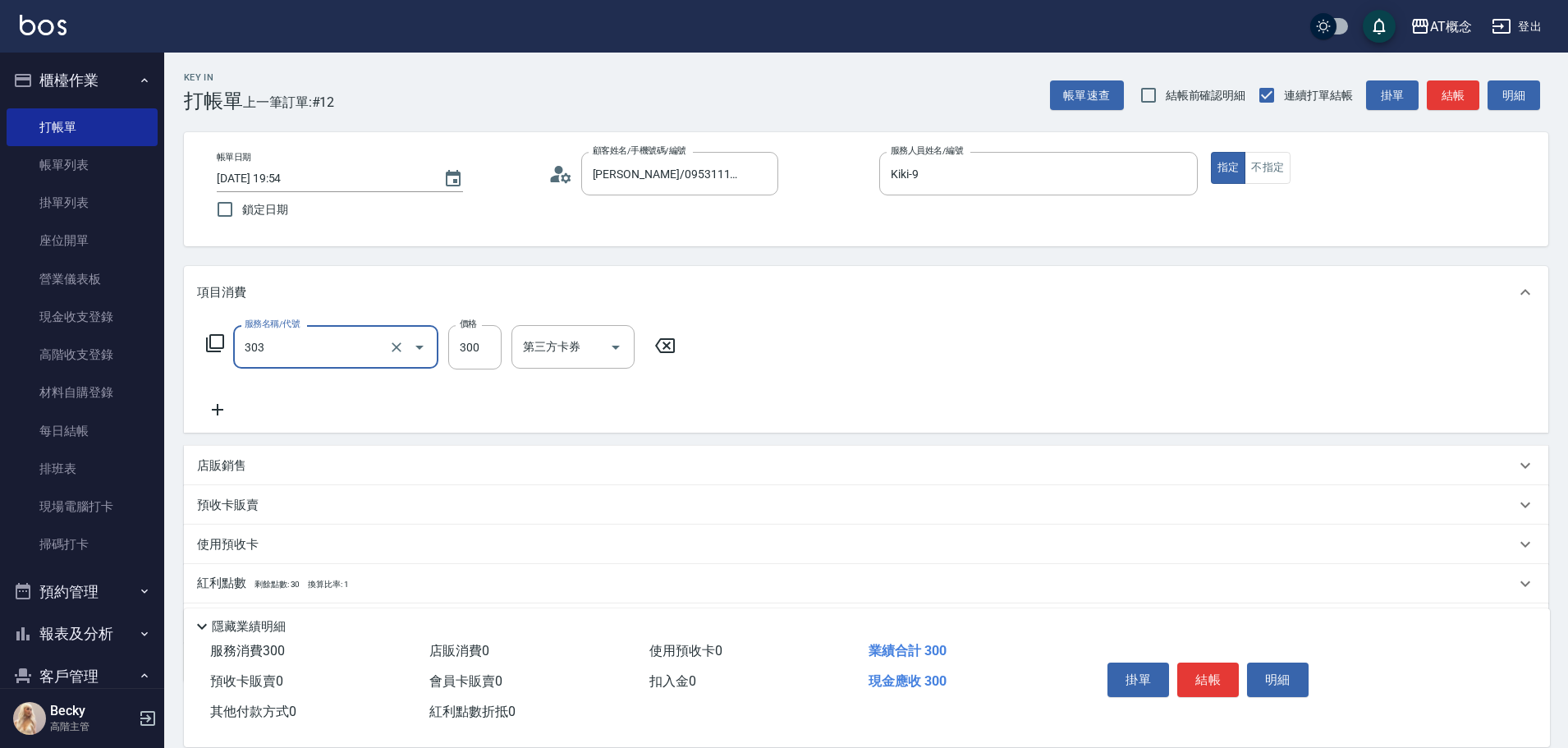
type input "303 A級剪髮(303)"
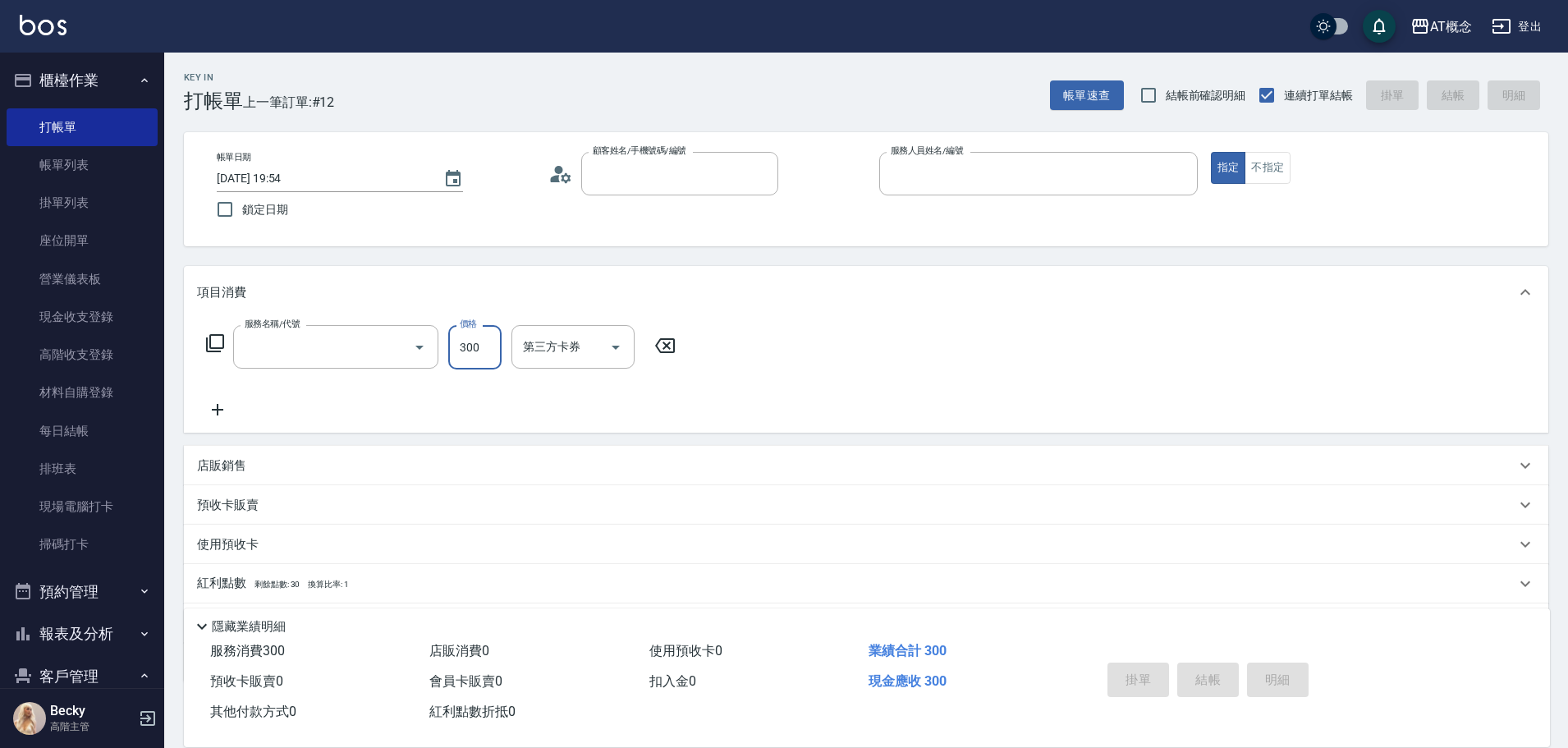
type input "0"
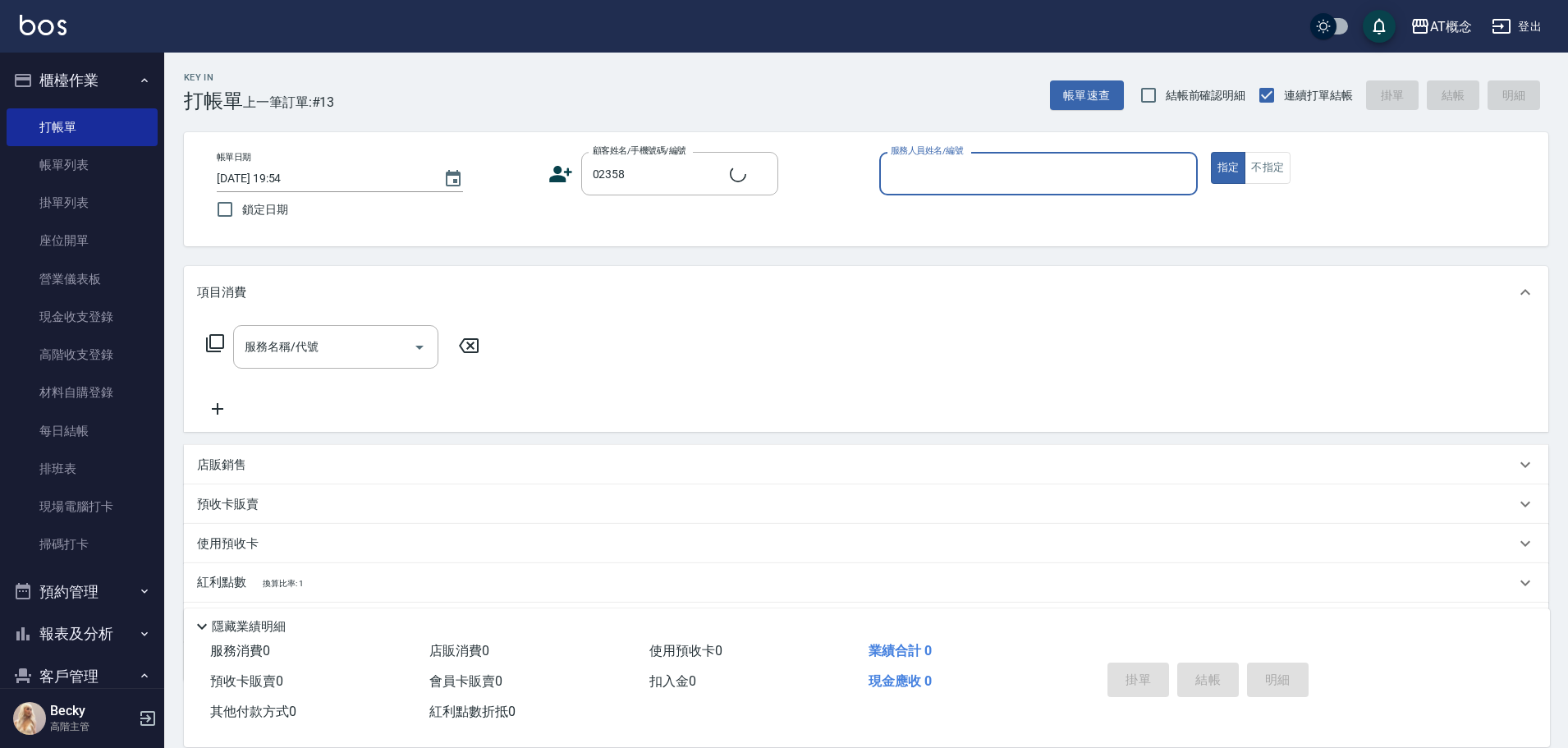
type input "[PERSON_NAME]/0970861314/02358"
type input "LYNK-4"
click at [1211, 152] on button "指定" at bounding box center [1229, 167] width 35 height 32
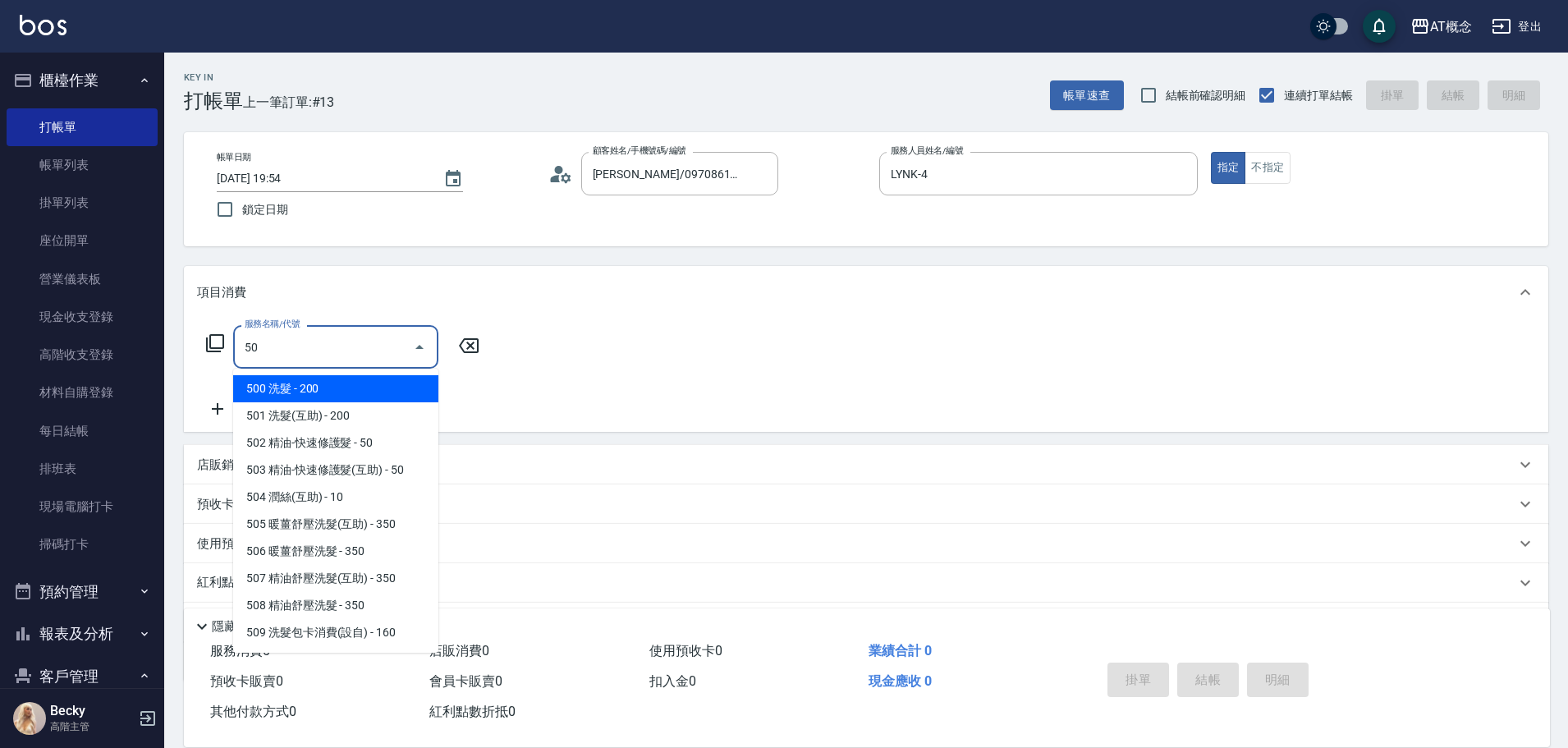
type input "500"
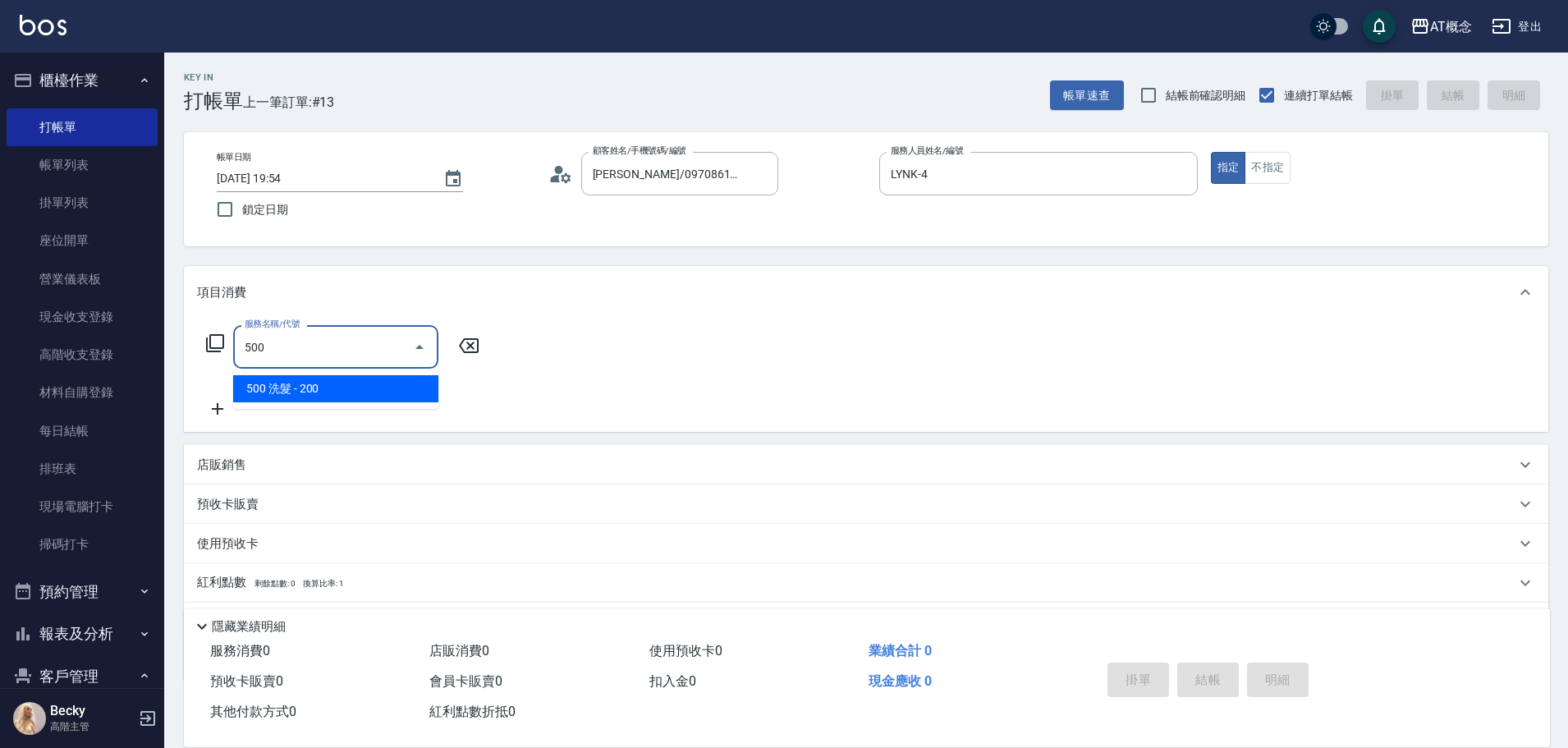
type input "20"
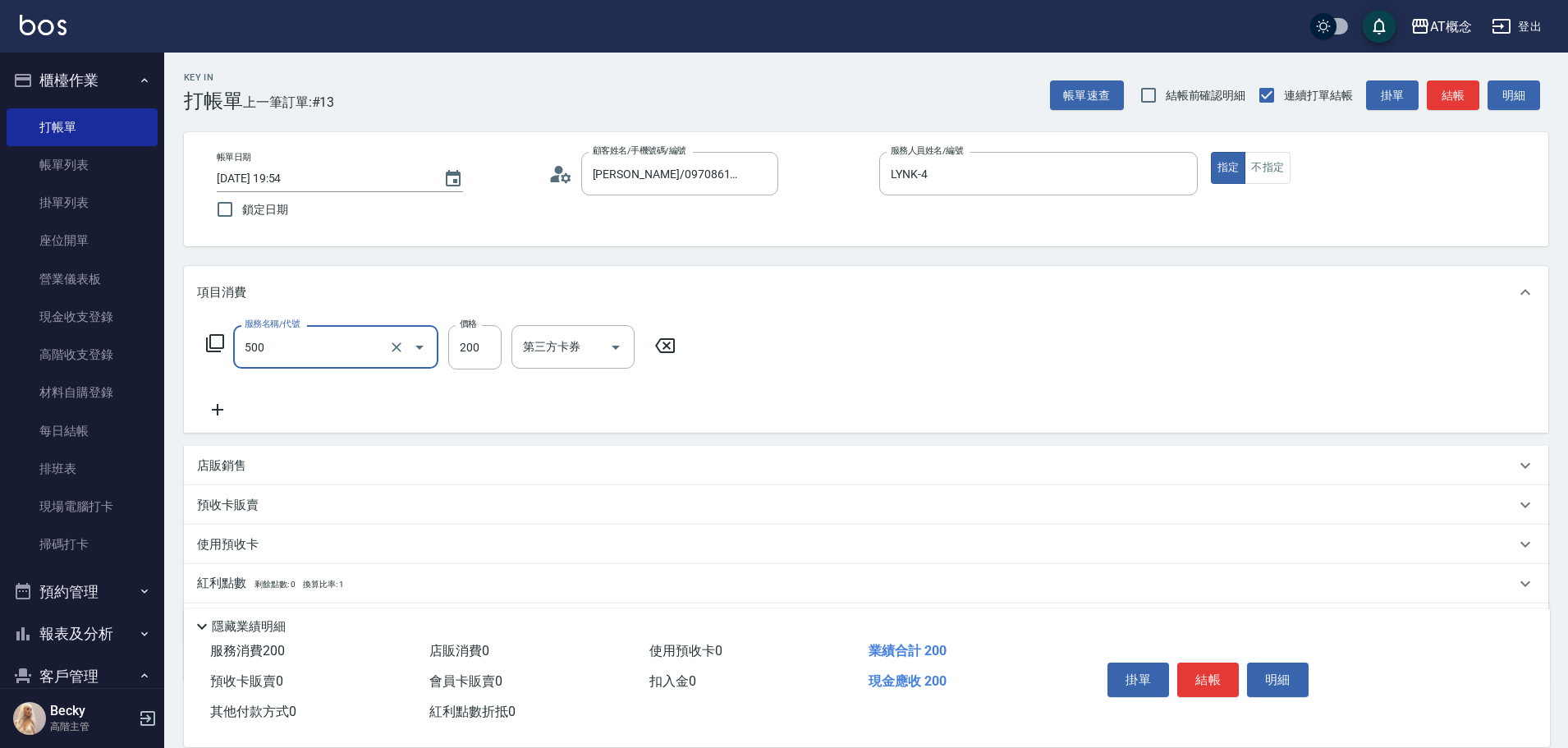
type input "500 洗髮(500)"
type input "0"
type input "25"
type input "20"
type input "250"
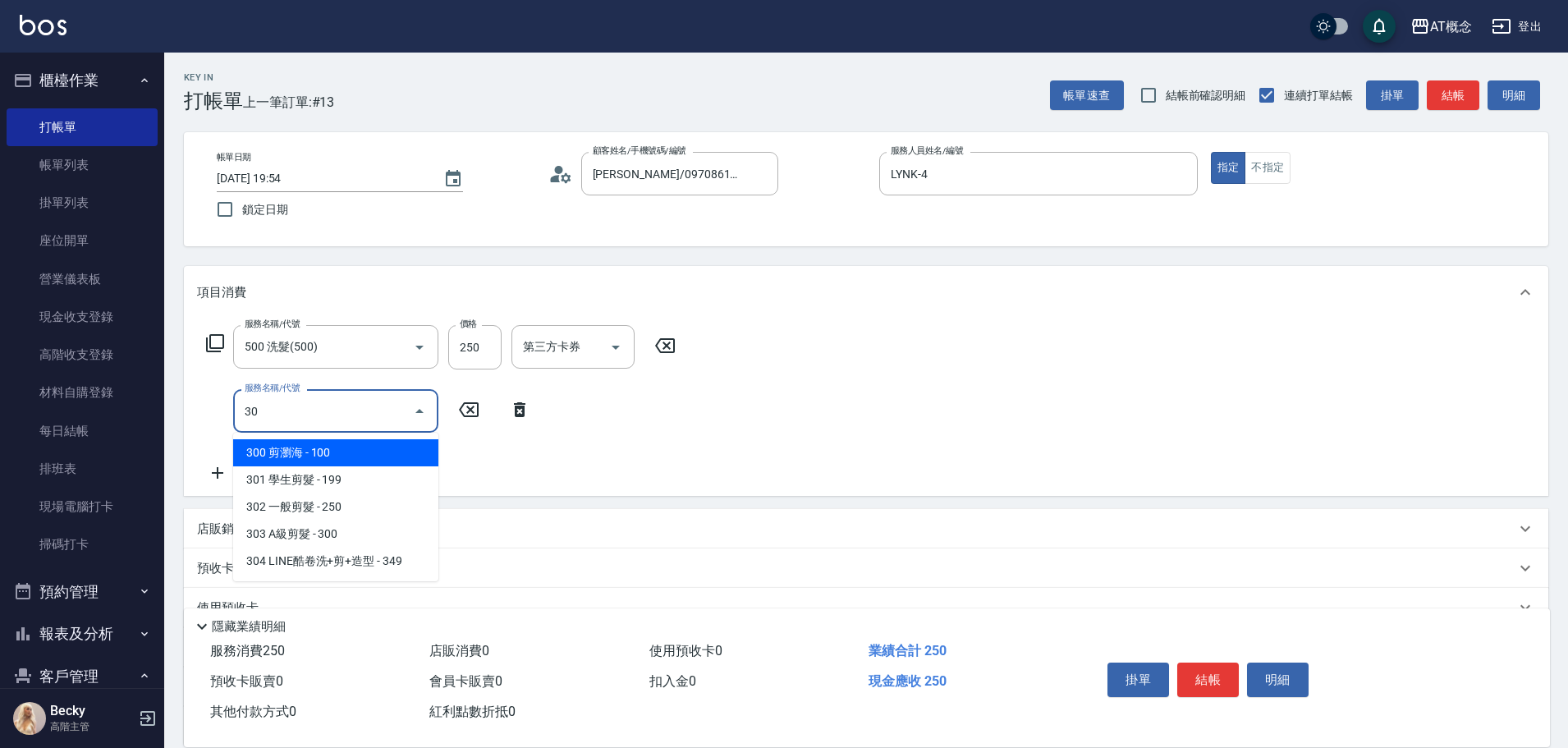
type input "303"
type input "50"
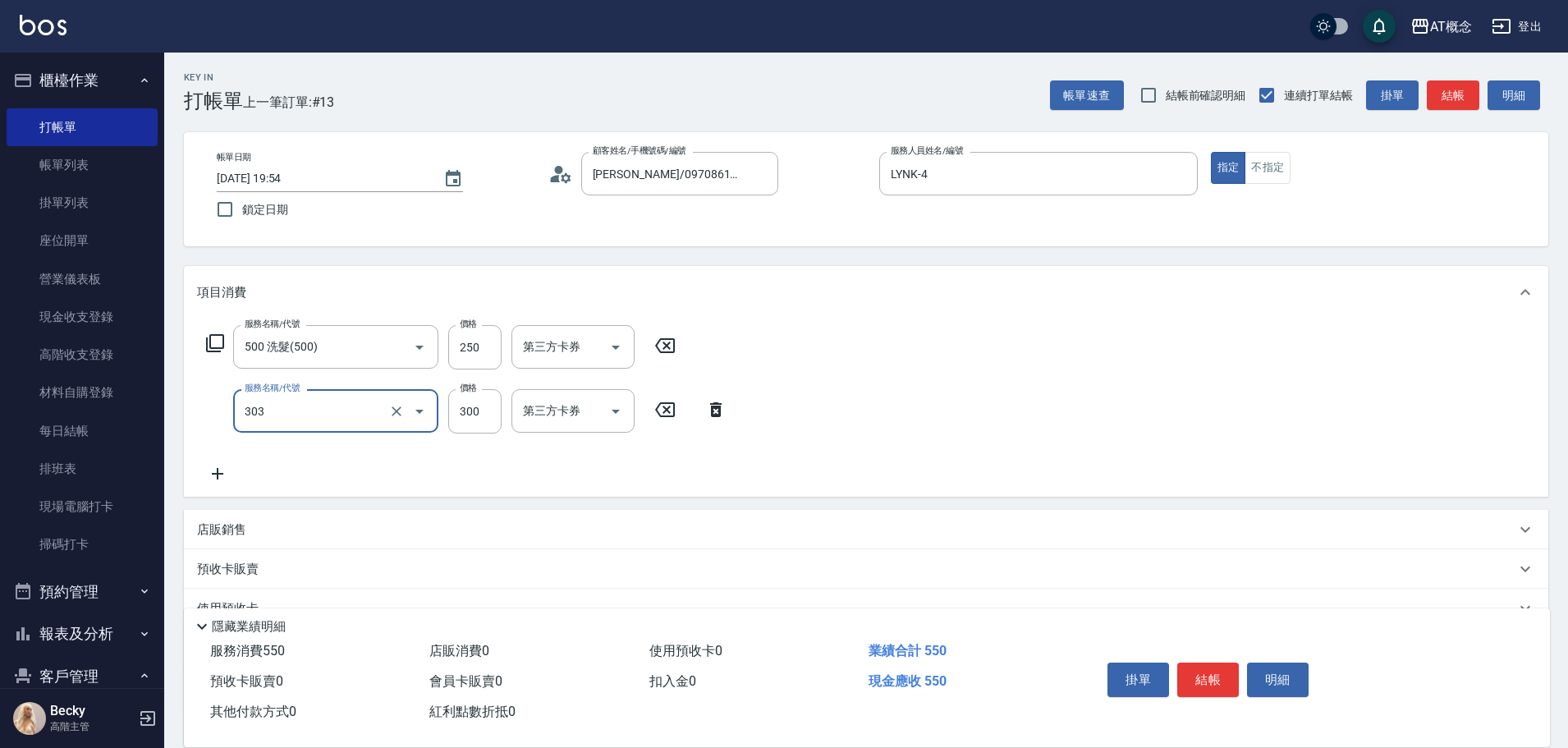
type input "303 A級剪髮(303)"
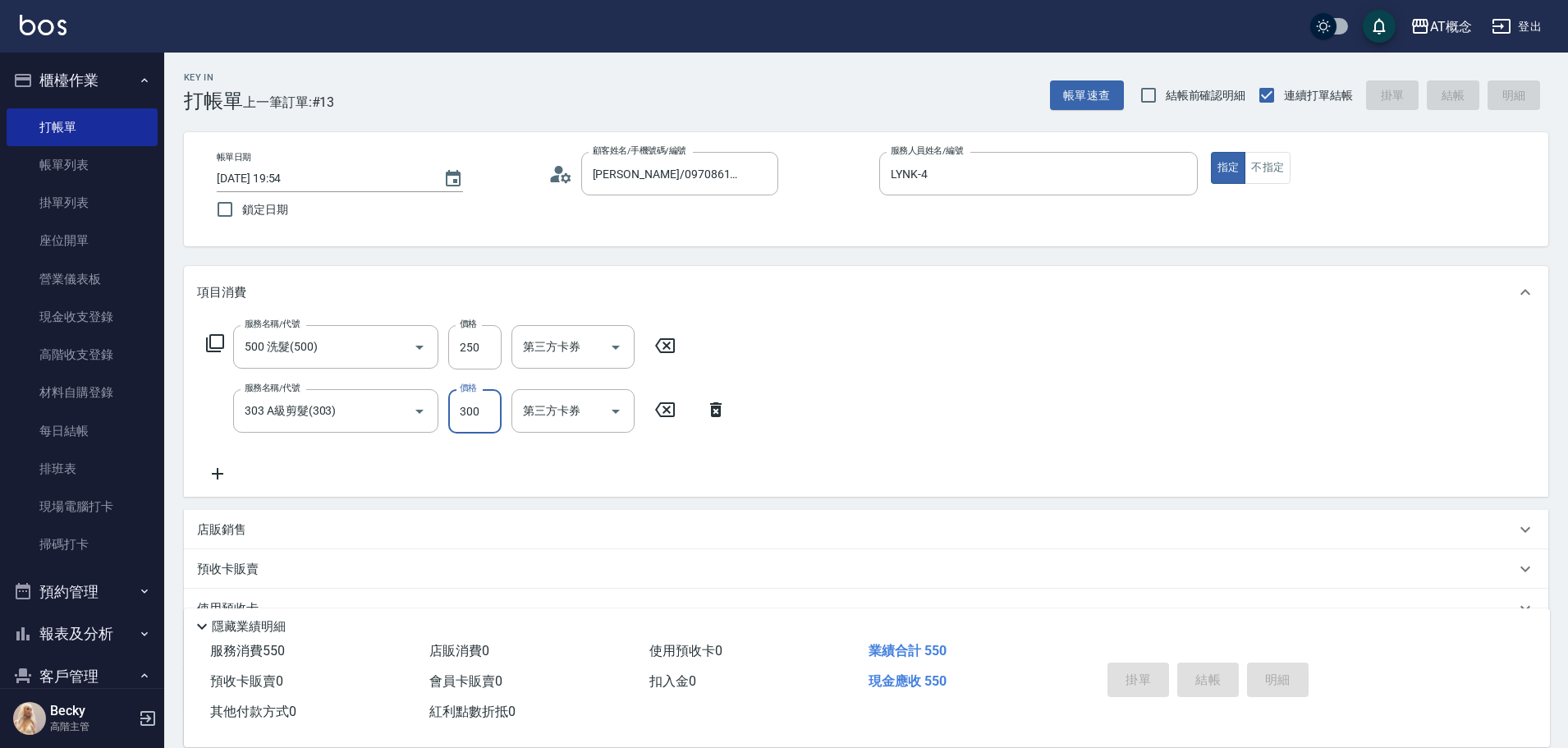
type input "[DATE] 19:56"
type input "0"
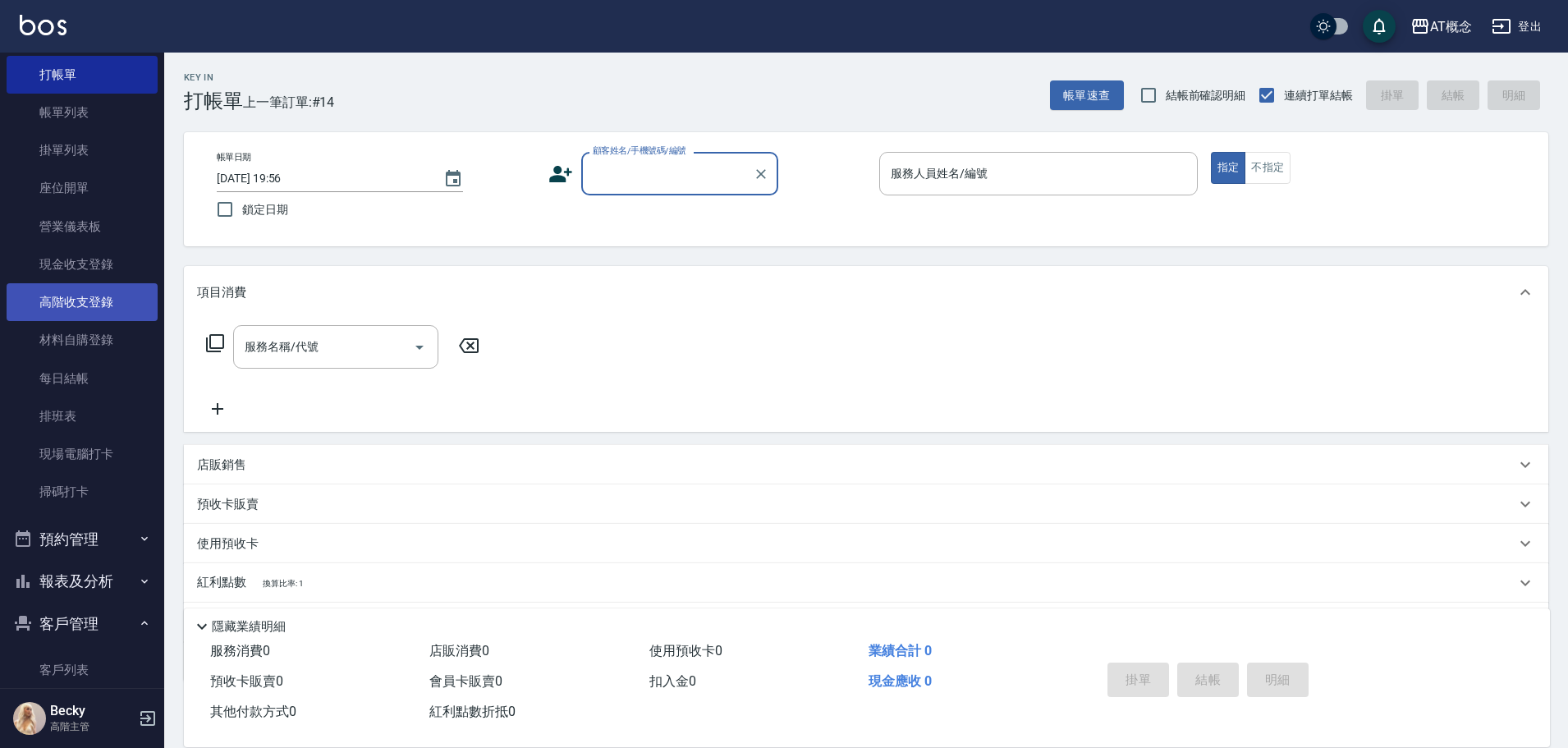
scroll to position [82, 0]
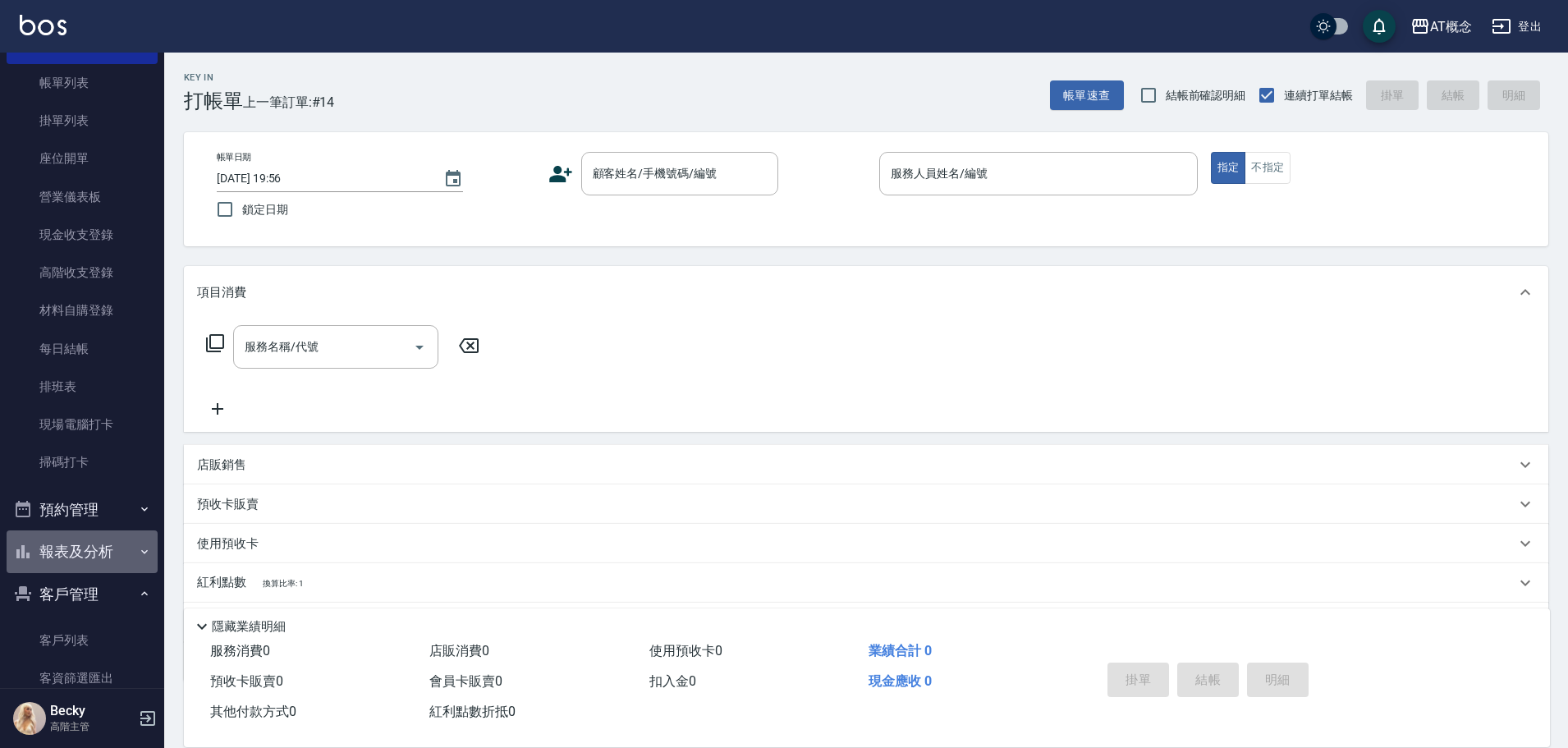
click at [101, 547] on button "報表及分析" at bounding box center [82, 551] width 151 height 43
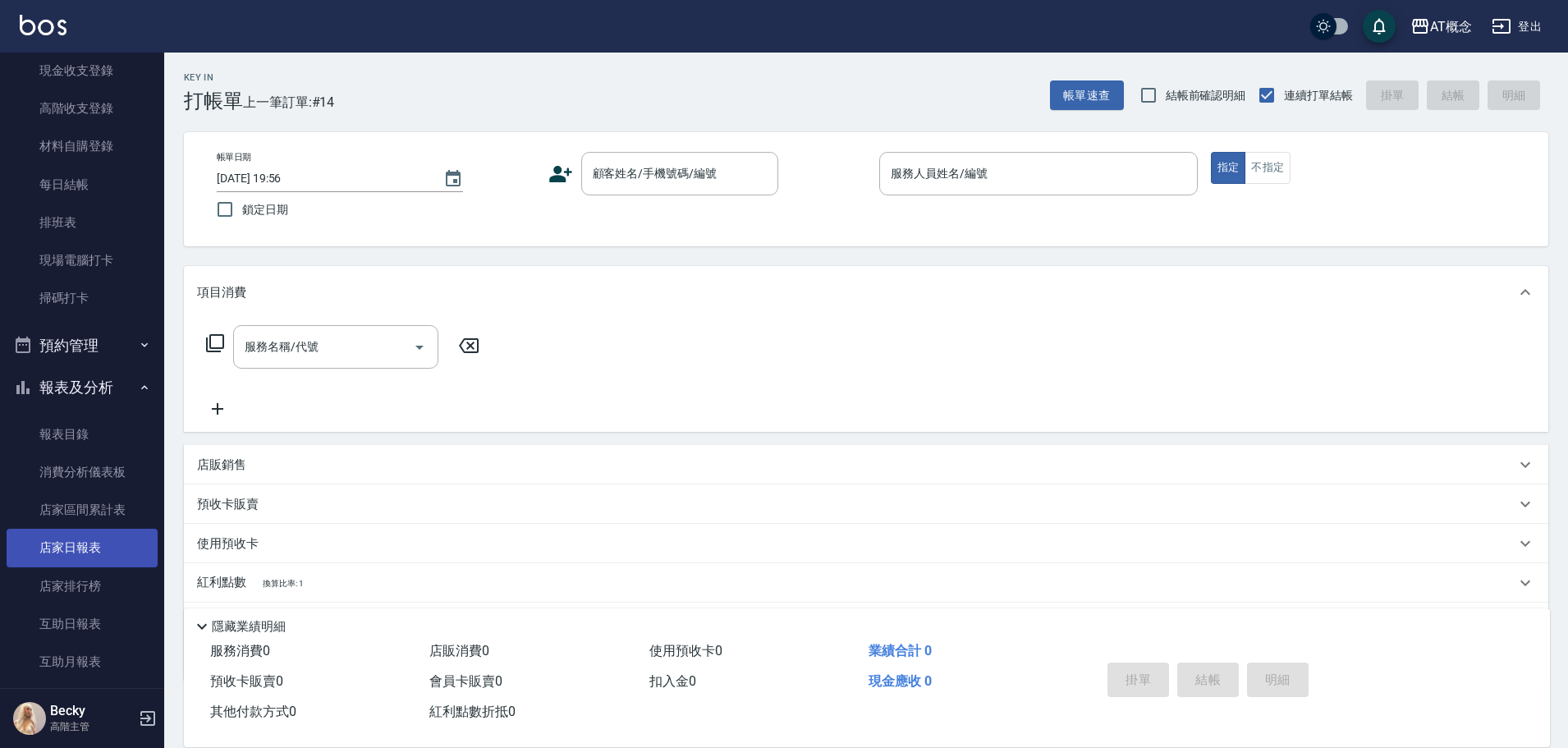
click at [110, 542] on link "店家日報表" at bounding box center [82, 547] width 151 height 38
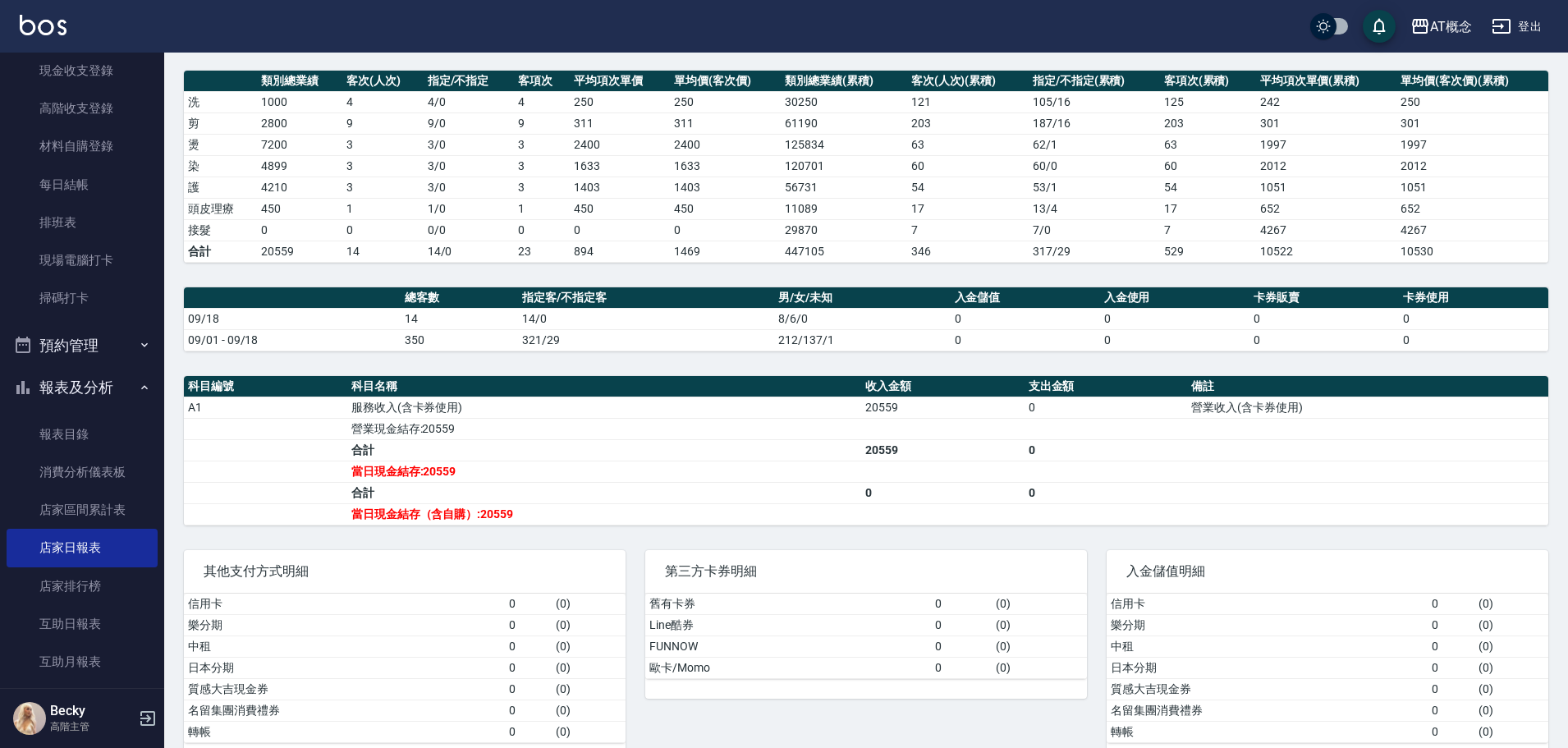
scroll to position [246, 0]
